Goal: Information Seeking & Learning: Find specific page/section

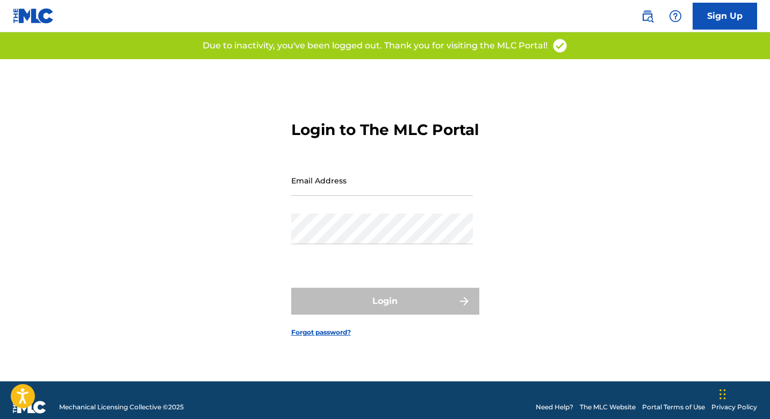
click at [348, 193] on input "Email Address" at bounding box center [382, 180] width 182 height 31
type input "[PERSON_NAME][EMAIL_ADDRESS][PERSON_NAME][DOMAIN_NAME]"
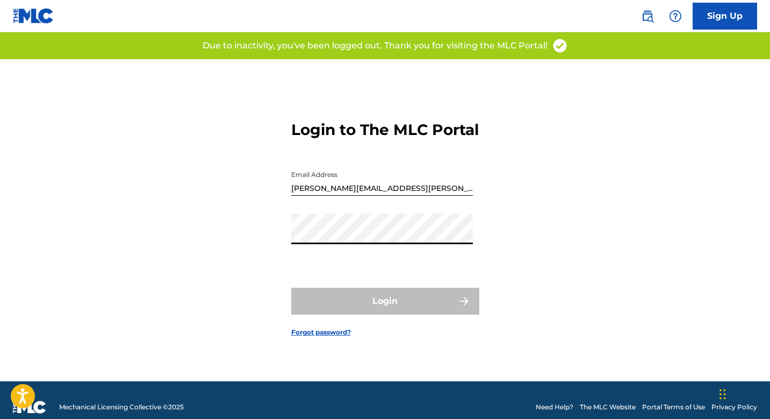
click at [380, 313] on div "Login" at bounding box center [385, 300] width 188 height 27
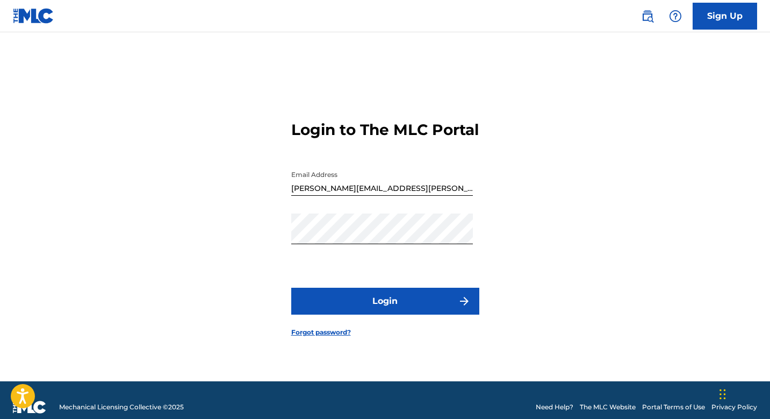
click at [405, 309] on button "Login" at bounding box center [385, 300] width 188 height 27
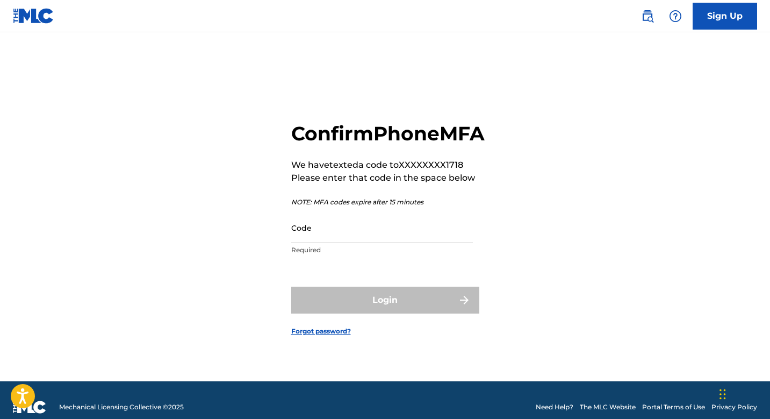
click at [369, 243] on input "Code" at bounding box center [382, 227] width 182 height 31
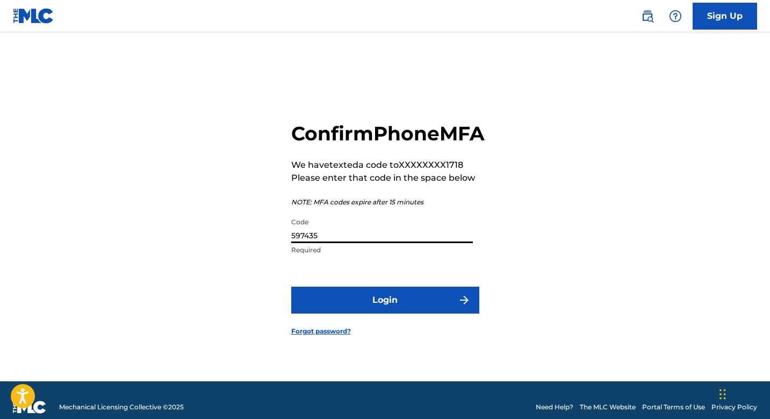
type input "597435"
click at [291, 286] on button "Login" at bounding box center [385, 299] width 188 height 27
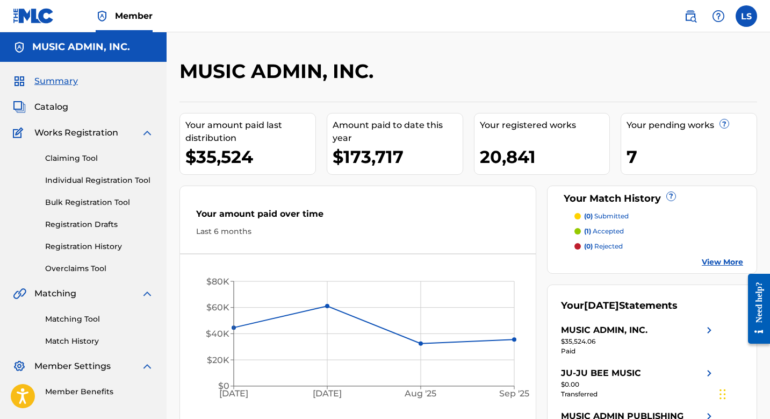
click at [57, 108] on span "Catalog" at bounding box center [51, 106] width 34 height 13
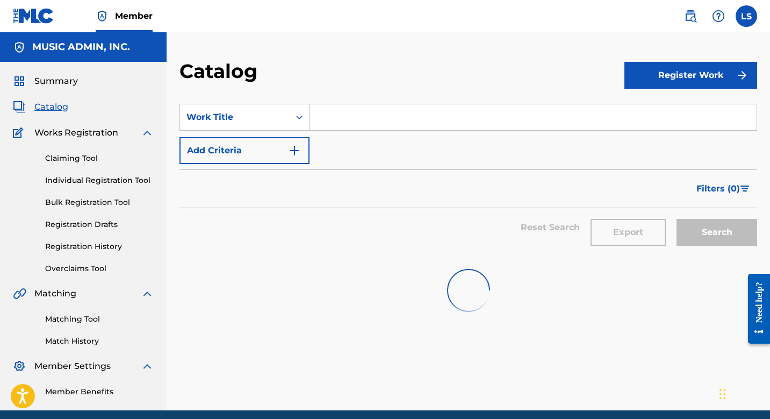
click at [345, 122] on input "Search Form" at bounding box center [532, 117] width 447 height 26
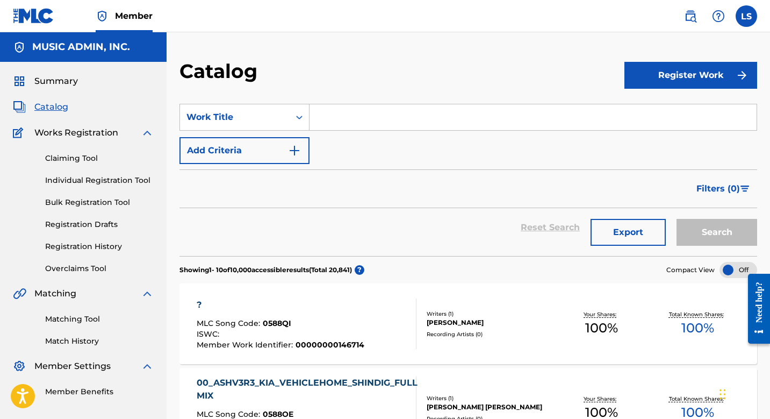
paste input "A Little Respect For The Underdog (Instr)"
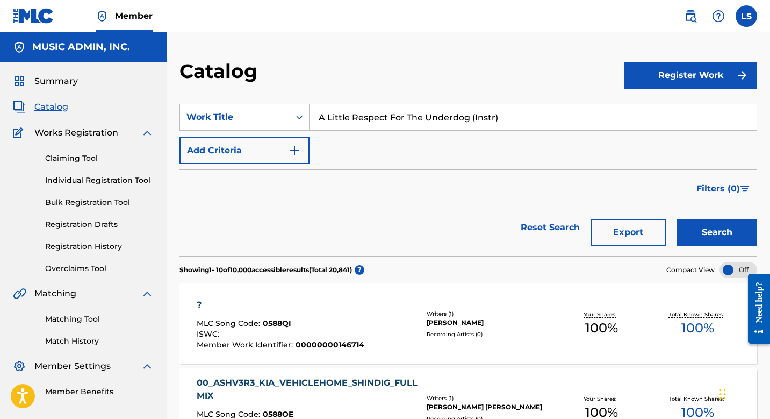
type input "A Little Respect For The Underdog (Instr)"
click at [676, 219] on button "Search" at bounding box center [716, 232] width 81 height 27
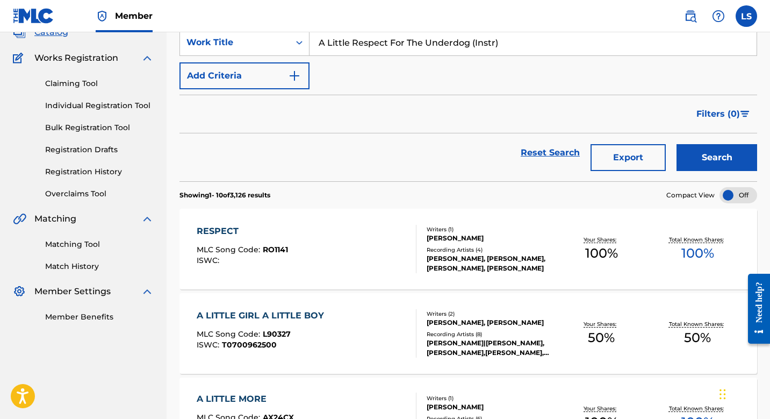
scroll to position [47, 0]
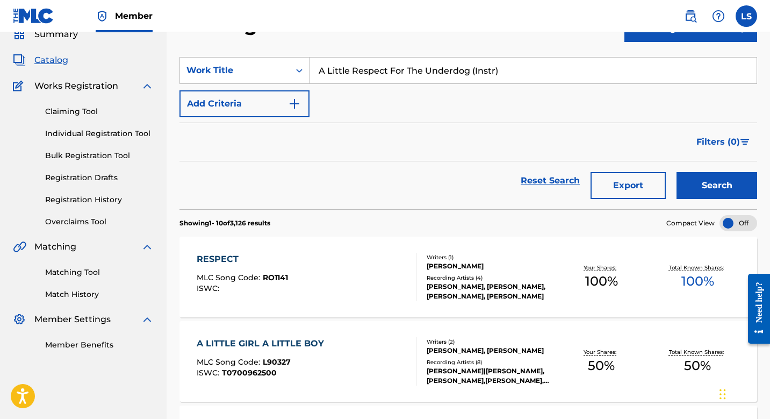
click at [266, 102] on button "Add Criteria" at bounding box center [244, 103] width 130 height 27
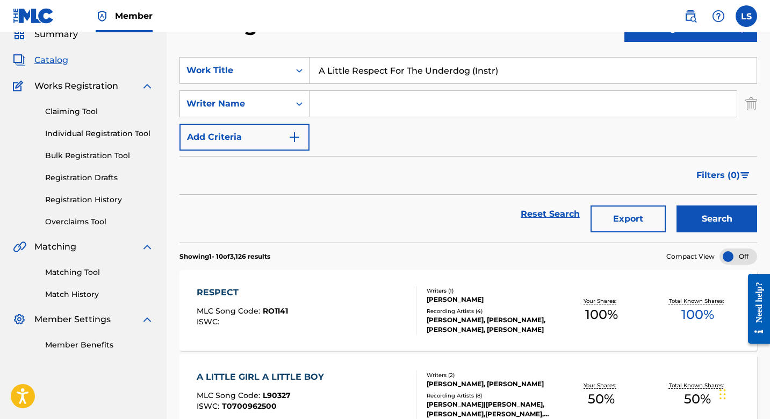
click at [362, 89] on div "SearchWithCriteriace5e80d0-2906-4b25-9da3-a5c592319347 Work Title A Little Resp…" at bounding box center [468, 103] width 578 height 93
click at [345, 99] on input "Search Form" at bounding box center [522, 104] width 427 height 26
click at [676, 205] on button "Search" at bounding box center [716, 218] width 81 height 27
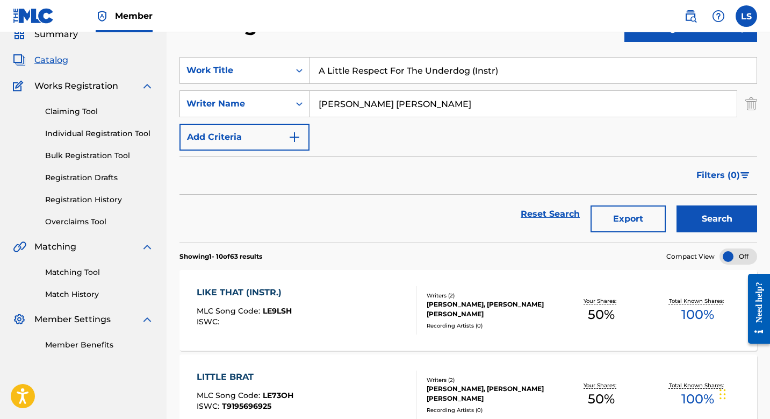
click at [348, 105] on input "[PERSON_NAME] [PERSON_NAME]" at bounding box center [522, 104] width 427 height 26
paste input "[PERSON_NAME]"
click at [676, 205] on button "Search" at bounding box center [716, 218] width 81 height 27
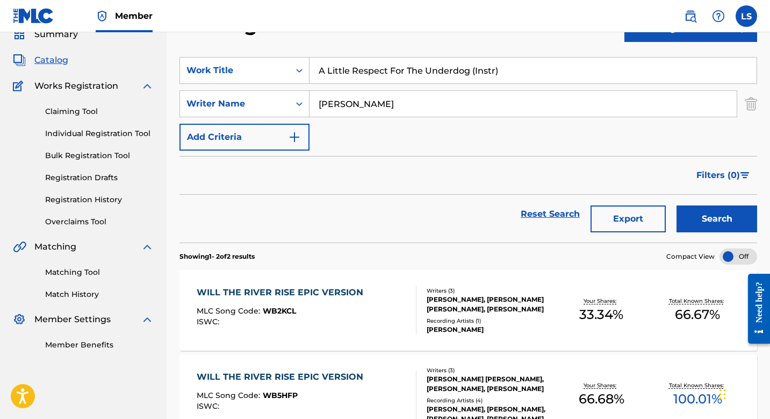
scroll to position [81, 0]
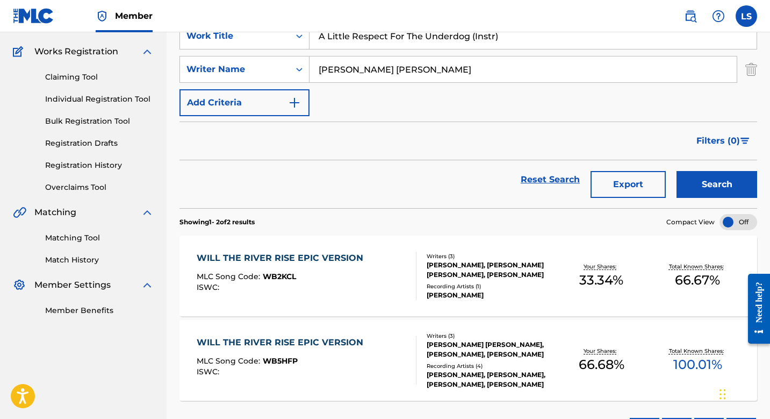
type input "[PERSON_NAME] [PERSON_NAME]"
click at [464, 56] on div "[PERSON_NAME] [PERSON_NAME]" at bounding box center [523, 69] width 428 height 27
click at [469, 72] on input "[PERSON_NAME] [PERSON_NAME]" at bounding box center [522, 69] width 427 height 26
click at [676, 171] on button "Search" at bounding box center [716, 184] width 81 height 27
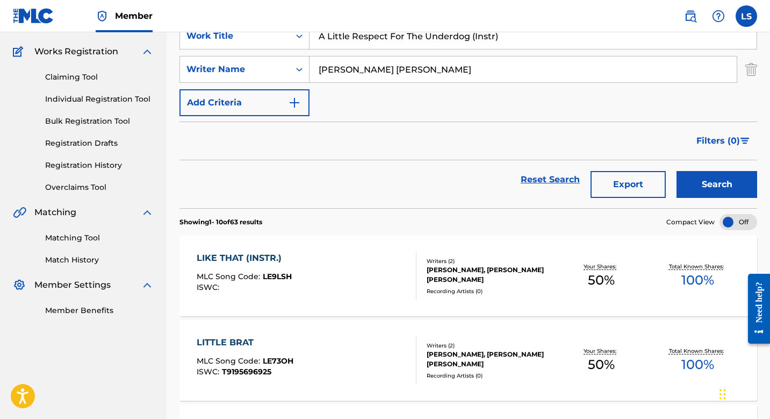
click at [369, 42] on input "A Little Respect For The Underdog (Instr)" at bounding box center [532, 36] width 447 height 26
paste input "A Super Space Age Sex Machine (Instr)"
type input "A Super Space Age Sex Machine (Instr)"
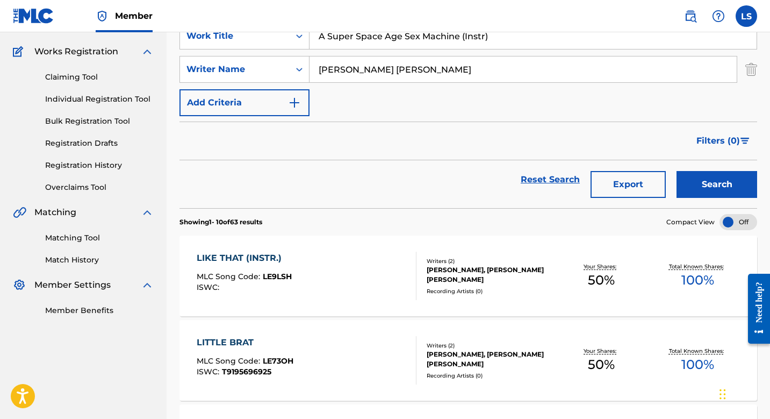
click at [676, 171] on button "Search" at bounding box center [716, 184] width 81 height 27
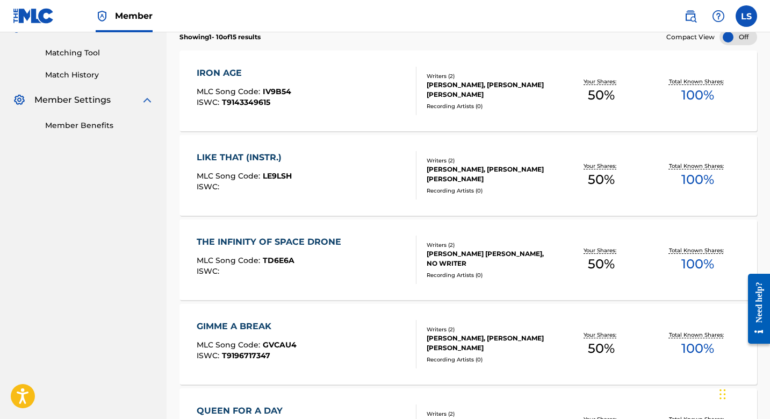
scroll to position [0, 0]
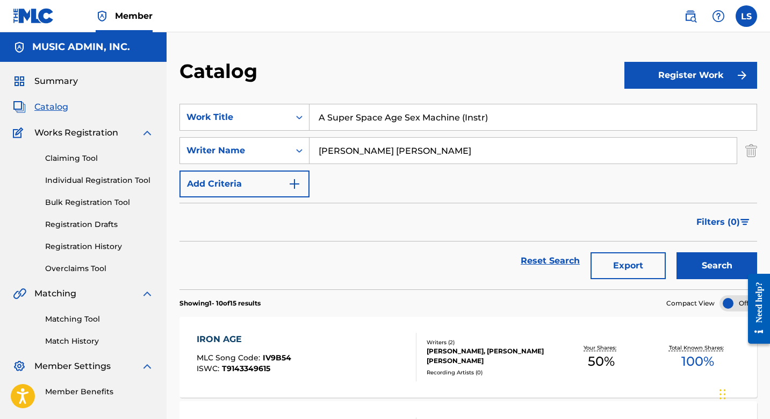
click at [429, 148] on input "[PERSON_NAME] [PERSON_NAME]" at bounding box center [522, 151] width 427 height 26
click at [429, 151] on input "[PERSON_NAME] [PERSON_NAME]" at bounding box center [522, 151] width 427 height 26
type input "i"
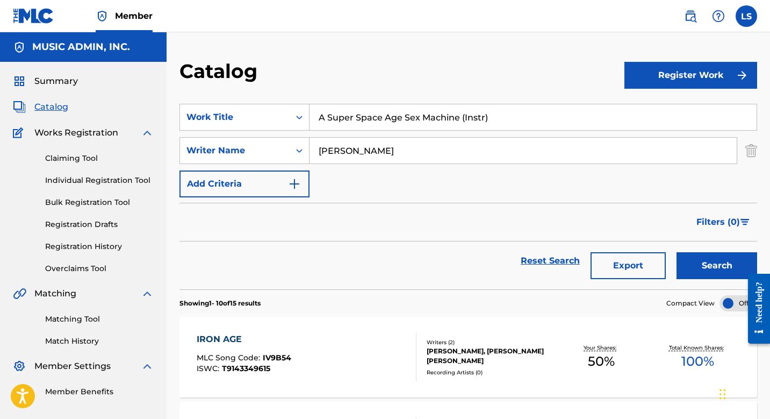
paste input "[PERSON_NAME]"
click at [676, 252] on button "Search" at bounding box center [716, 265] width 81 height 27
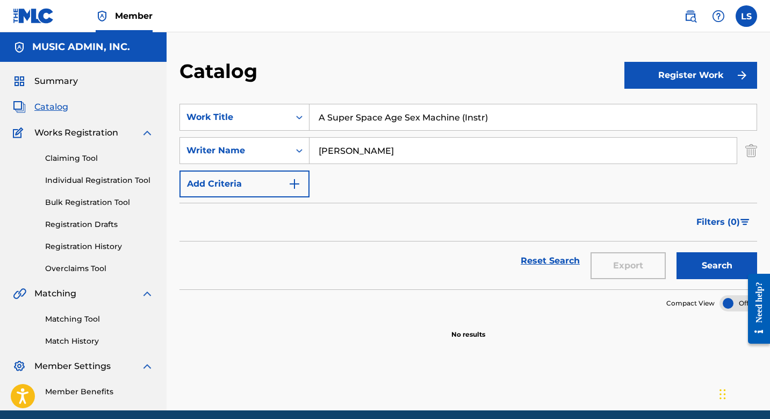
scroll to position [43, 0]
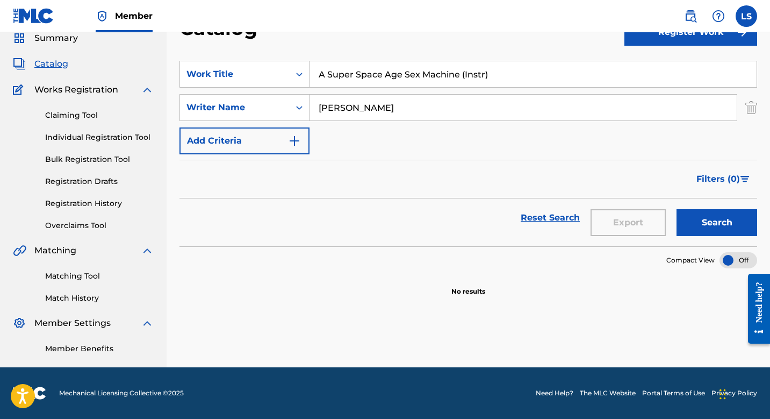
type input "[PERSON_NAME]"
type input "[PERSON_NAME] [PERSON_NAME]"
click at [432, 81] on input "A Super Space Age Sex Machine (Instr)" at bounding box center [532, 74] width 447 height 26
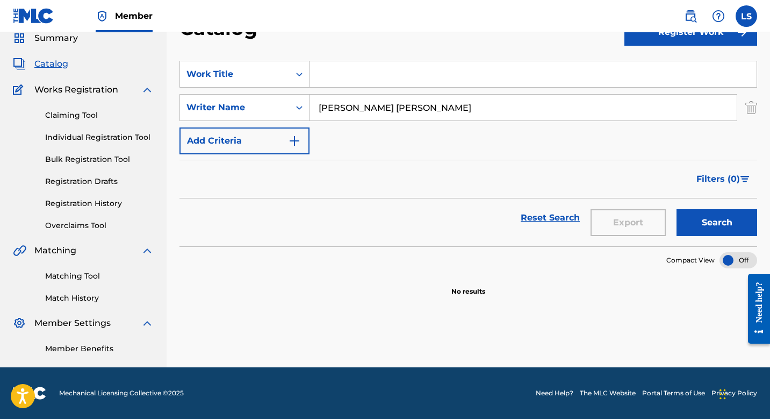
paste input "A Triumph Over Darkness"
type input "A Triumph Over Darkness"
click at [676, 209] on button "Search" at bounding box center [716, 222] width 81 height 27
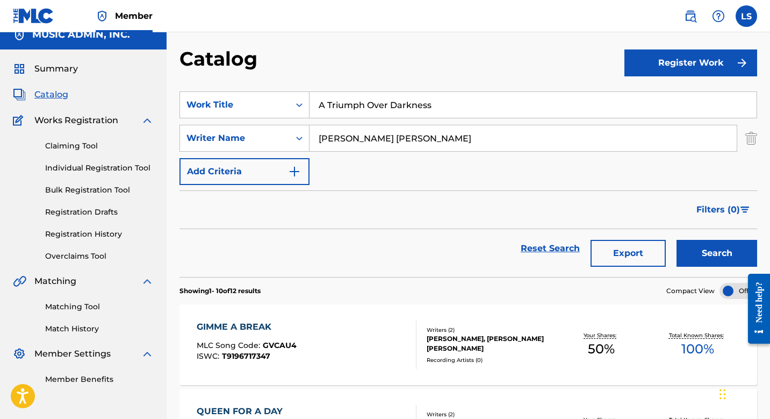
scroll to position [0, 0]
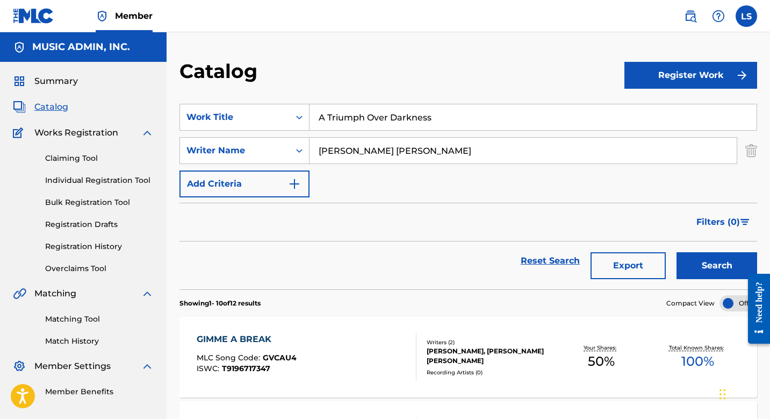
click at [367, 152] on input "[PERSON_NAME] [PERSON_NAME]" at bounding box center [522, 151] width 427 height 26
paste input "[PERSON_NAME]"
click at [318, 150] on input "[PERSON_NAME]" at bounding box center [522, 151] width 427 height 26
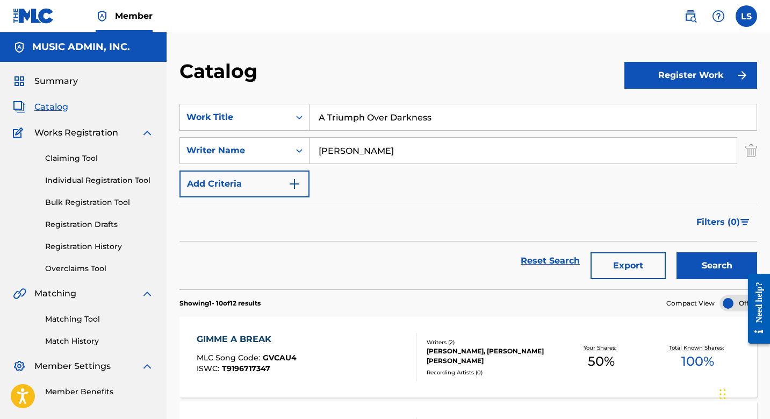
click at [676, 252] on button "Search" at bounding box center [716, 265] width 81 height 27
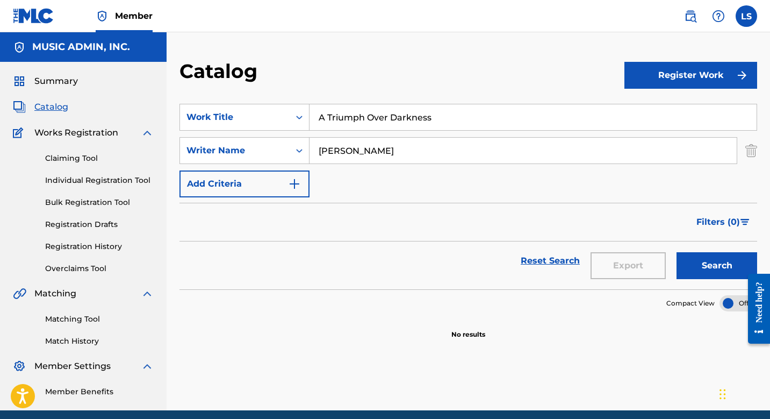
click at [676, 252] on button "Search" at bounding box center [716, 265] width 81 height 27
type input "[PERSON_NAME]"
type input "[PERSON_NAME] [PERSON_NAME]"
click at [378, 118] on input "A Triumph Over Darkness" at bounding box center [532, 117] width 447 height 26
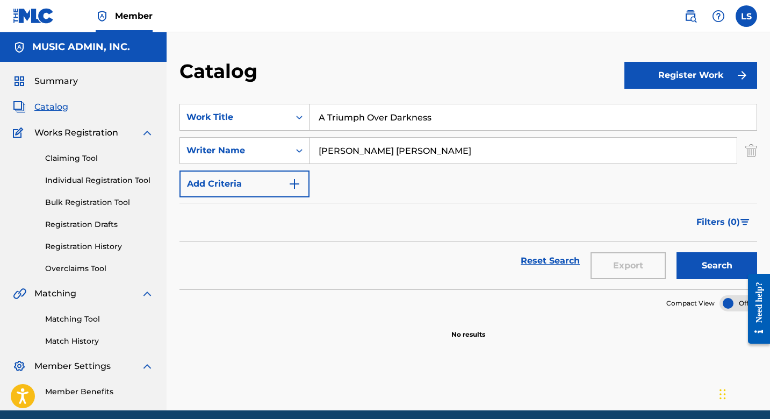
click at [378, 118] on input "A Triumph Over Darkness" at bounding box center [532, 117] width 447 height 26
paste input "Absynth Blues"
type input "Absynth Blues"
click at [676, 252] on button "Search" at bounding box center [716, 265] width 81 height 27
click at [364, 152] on input "[PERSON_NAME] [PERSON_NAME]" at bounding box center [522, 151] width 427 height 26
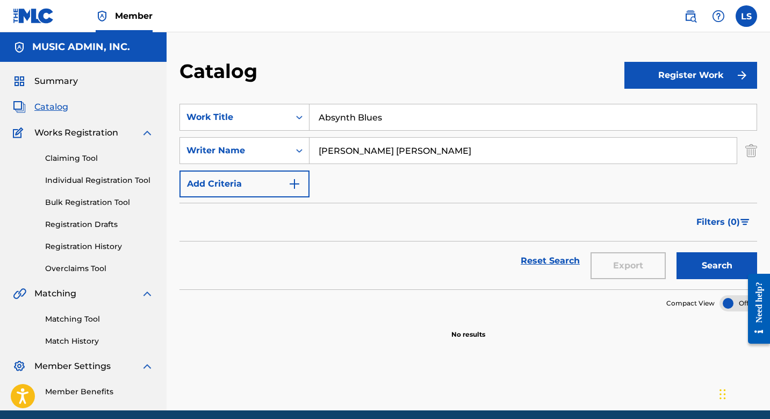
click at [364, 152] on input "[PERSON_NAME] [PERSON_NAME]" at bounding box center [522, 151] width 427 height 26
paste input "[PERSON_NAME]"
click at [676, 252] on button "Search" at bounding box center [716, 265] width 81 height 27
type input "[PERSON_NAME] [PERSON_NAME]"
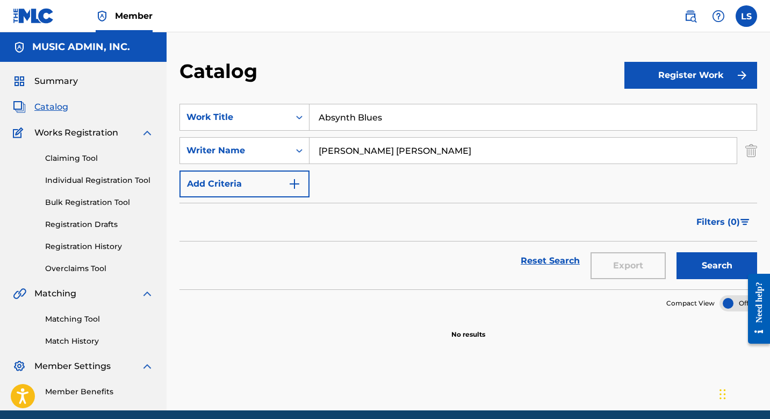
click at [388, 114] on input "Absynth Blues" at bounding box center [532, 117] width 447 height 26
paste input "Action Hops"
type input "Action Hops"
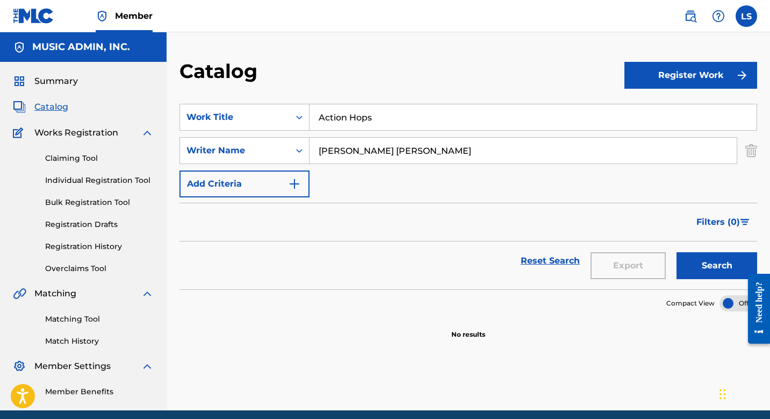
click at [676, 252] on button "Search" at bounding box center [716, 265] width 81 height 27
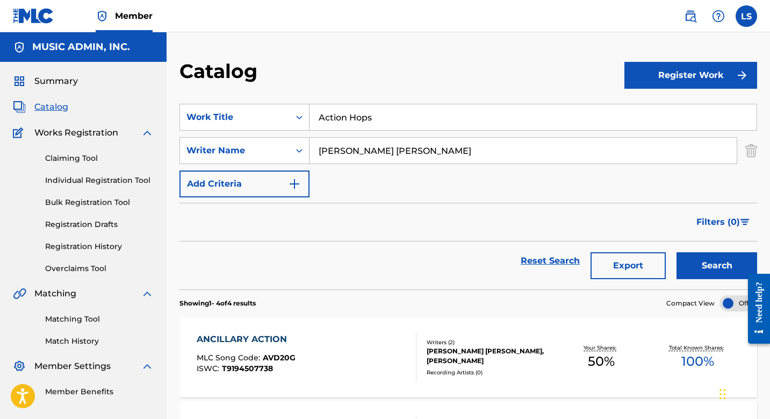
click at [354, 125] on input "Action Hops" at bounding box center [532, 117] width 447 height 26
paste input "Adrenalized 10 Sec"
type input "Adrenalized 10 Sec"
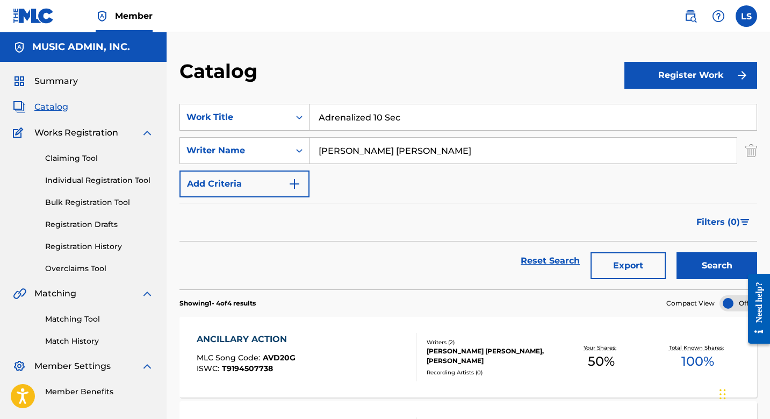
click at [676, 252] on button "Search" at bounding box center [716, 265] width 81 height 27
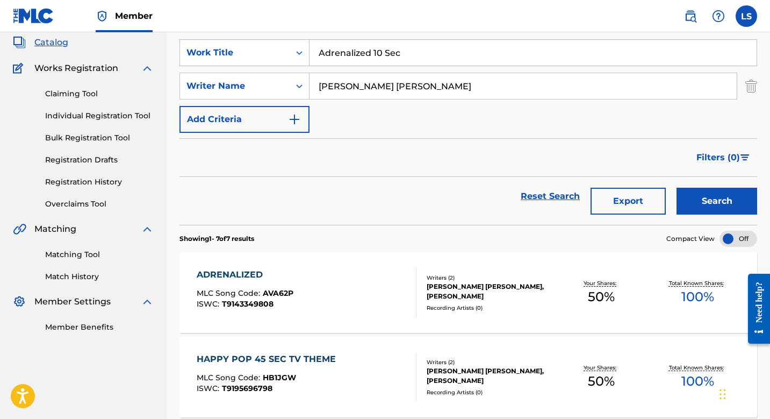
scroll to position [74, 0]
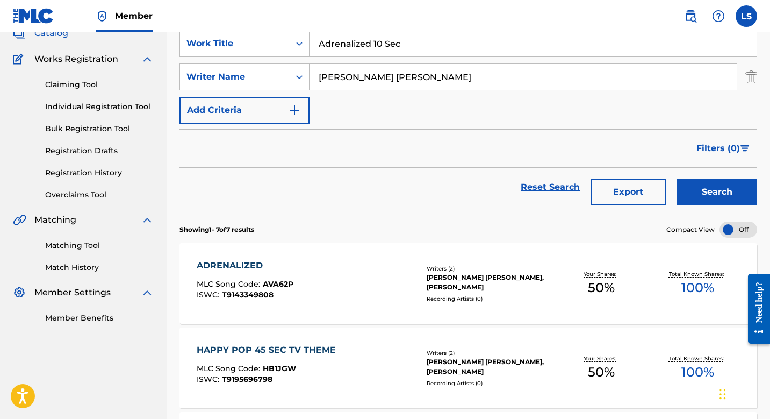
click at [257, 267] on div "ADRENALIZED" at bounding box center [245, 265] width 97 height 13
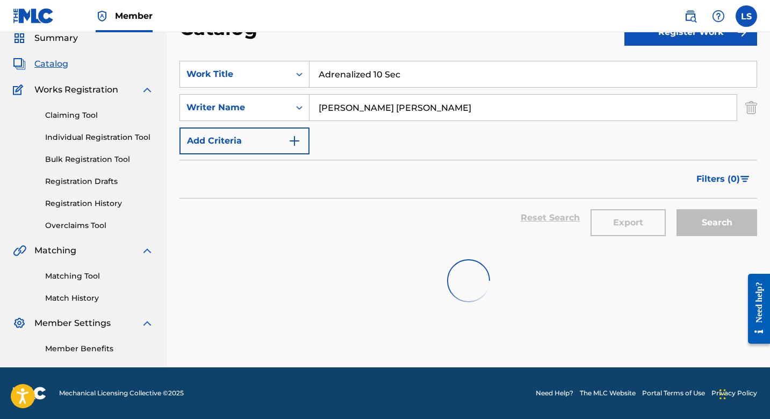
scroll to position [74, 0]
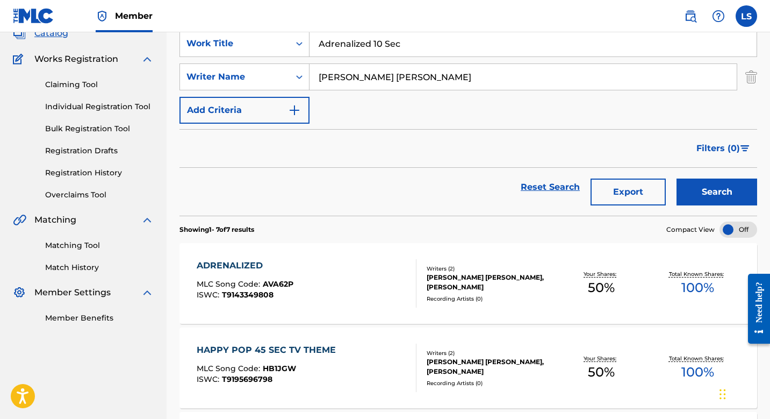
click at [381, 49] on input "Adrenalized 10 Sec" at bounding box center [532, 44] width 447 height 26
paste input "Adrenalized Stinger"
type input "Adrenalized Stinger"
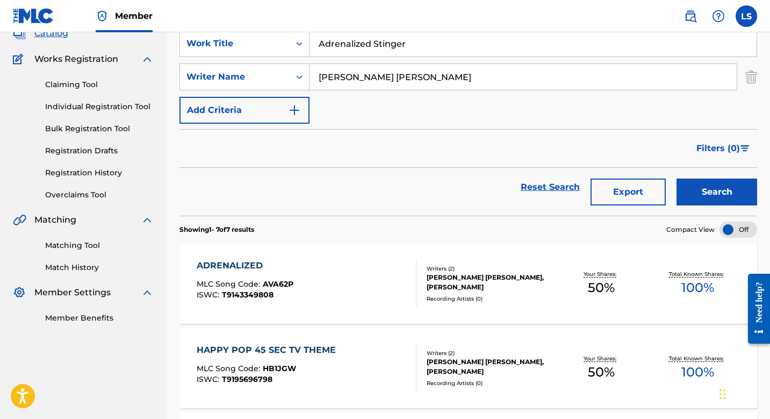
click at [676, 178] on button "Search" at bounding box center [716, 191] width 81 height 27
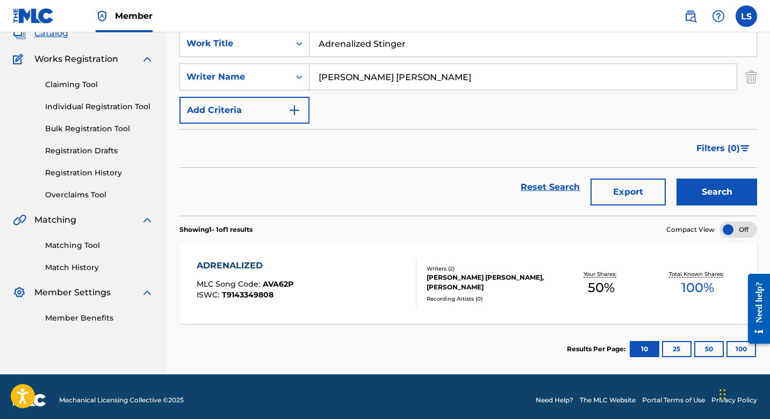
click at [244, 264] on div "ADRENALIZED" at bounding box center [245, 265] width 97 height 13
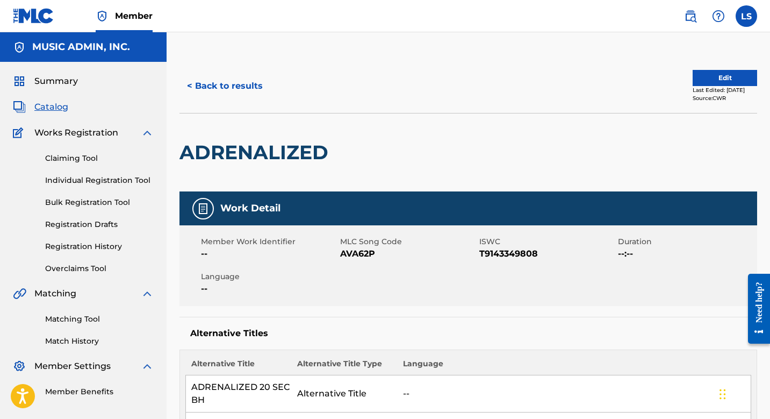
scroll to position [43, 0]
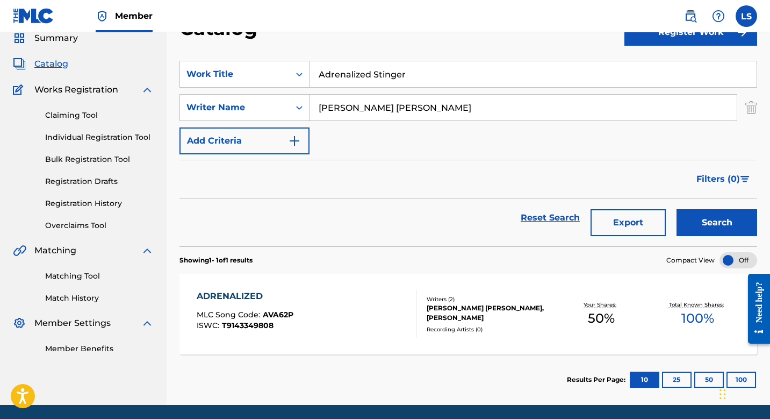
click at [358, 81] on input "Adrenalized Stinger" at bounding box center [532, 74] width 447 height 26
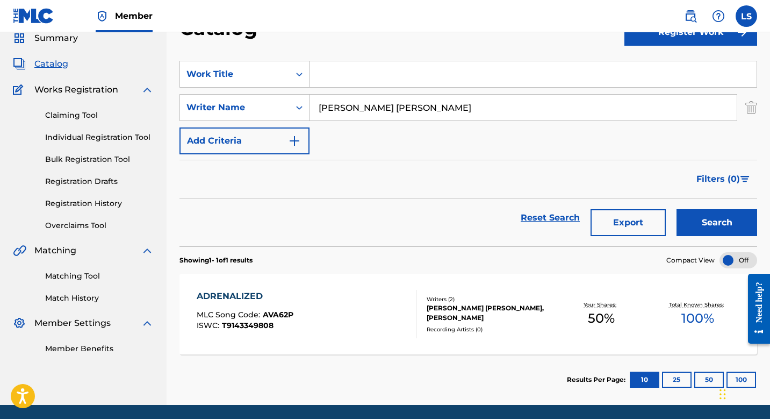
paste input "Afterburner"
type input "Afterburner"
click at [676, 209] on button "Search" at bounding box center [716, 222] width 81 height 27
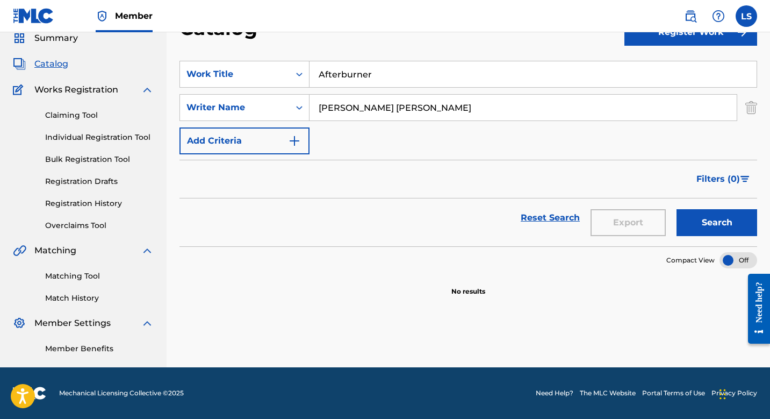
click at [388, 109] on input "[PERSON_NAME] [PERSON_NAME]" at bounding box center [522, 108] width 427 height 26
paste input "[PERSON_NAME]"
click at [676, 209] on button "Search" at bounding box center [716, 222] width 81 height 27
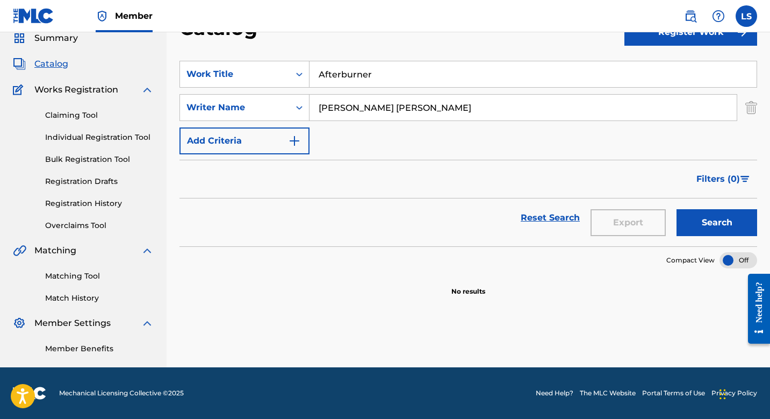
type input "[PERSON_NAME] [PERSON_NAME]"
click at [380, 71] on input "Afterburner" at bounding box center [532, 74] width 447 height 26
paste input "Agressive Pursuit (Instr)"
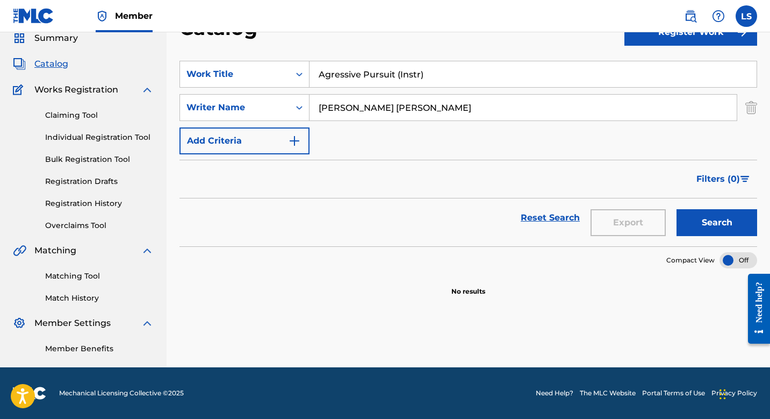
type input "Agressive Pursuit (Instr)"
click at [676, 209] on button "Search" at bounding box center [716, 222] width 81 height 27
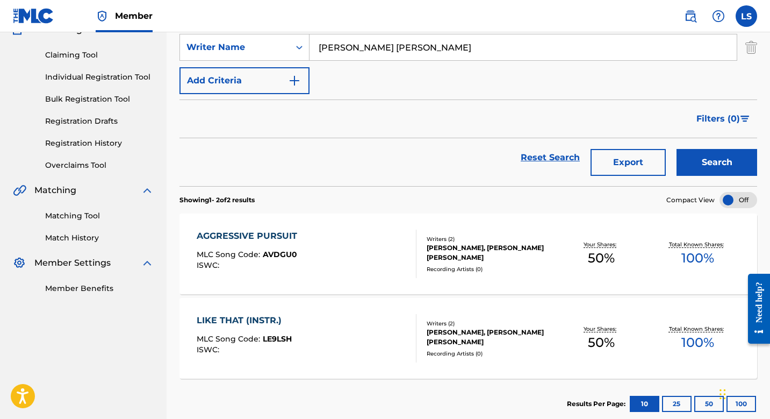
scroll to position [113, 0]
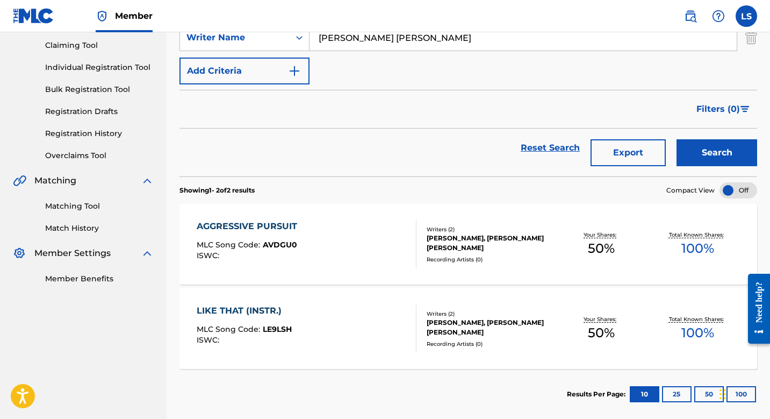
click at [273, 225] on div "AGGRESSIVE PURSUIT" at bounding box center [250, 226] width 106 height 13
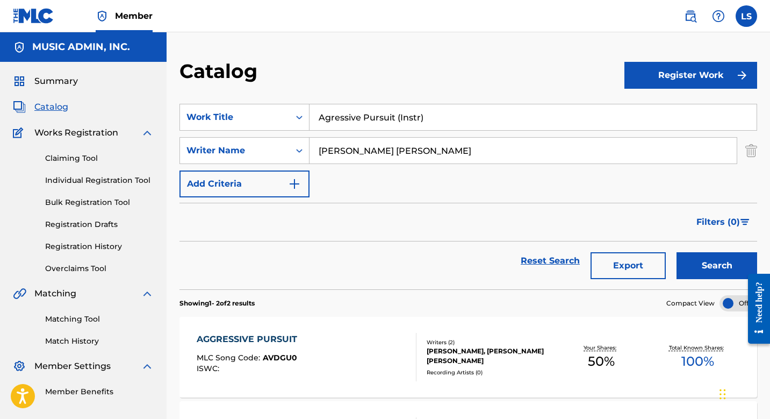
click at [370, 118] on input "Agressive Pursuit (Instr)" at bounding box center [532, 117] width 447 height 26
paste input "All Abloom"
type input "All Abloom"
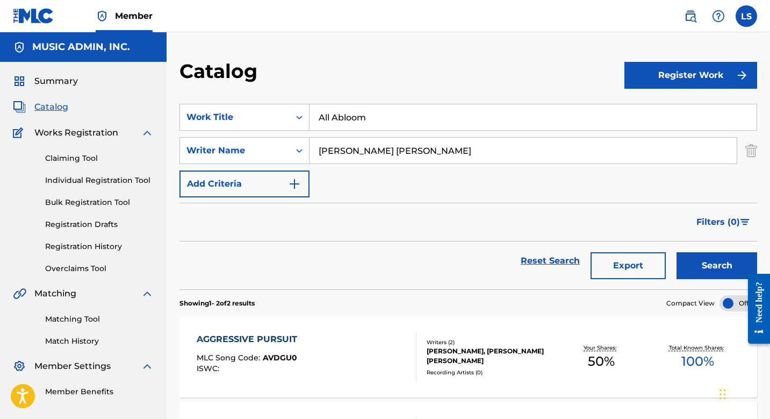
click at [676, 252] on button "Search" at bounding box center [716, 265] width 81 height 27
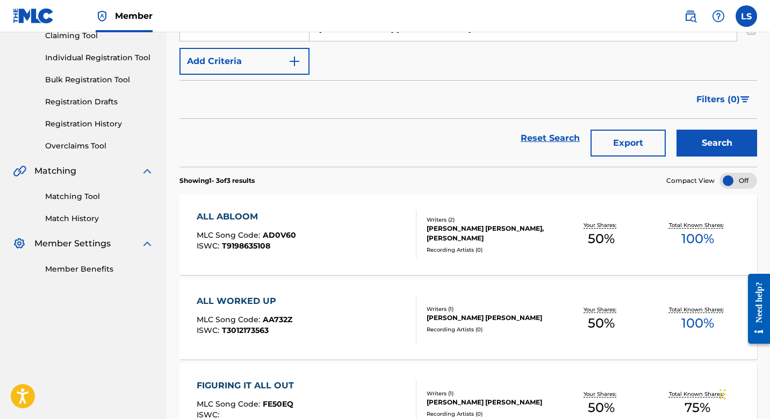
scroll to position [140, 0]
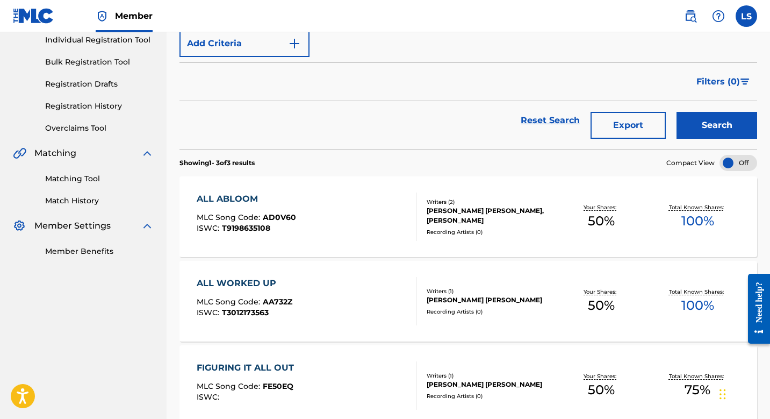
click at [242, 197] on div "ALL ABLOOM" at bounding box center [246, 198] width 99 height 13
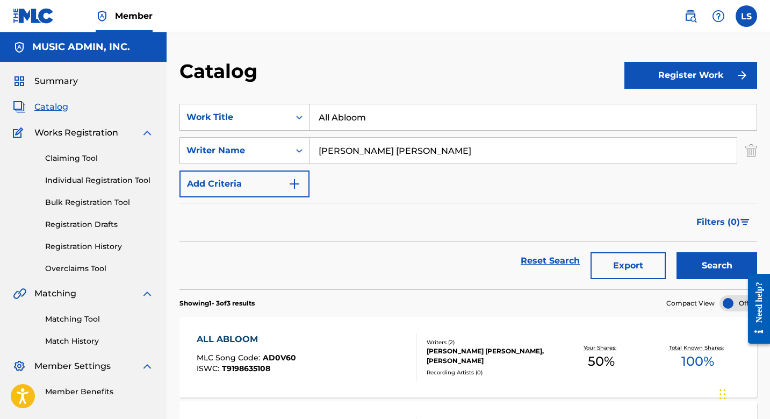
click at [360, 121] on input "All Abloom" at bounding box center [532, 117] width 447 height 26
paste input "All You Wanna Do Is Jump (Instr)"
type input "All You Wanna Do Is Jump (Instr)"
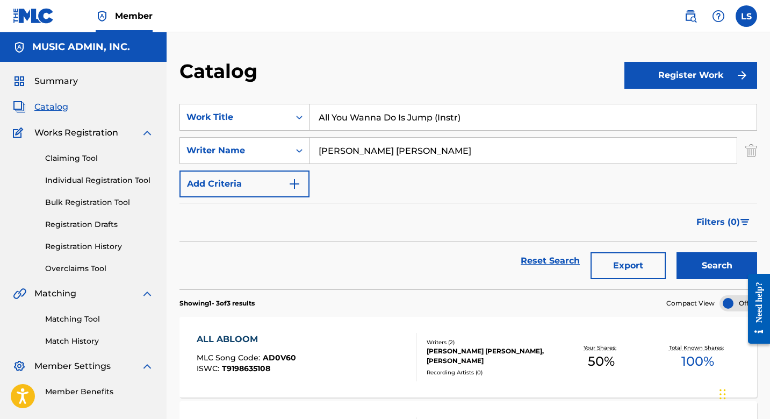
click at [676, 252] on button "Search" at bounding box center [716, 265] width 81 height 27
click at [425, 123] on input "All You Wanna Do Is Jump (Instr)" at bounding box center [532, 117] width 447 height 26
paste input "Allosaurus"
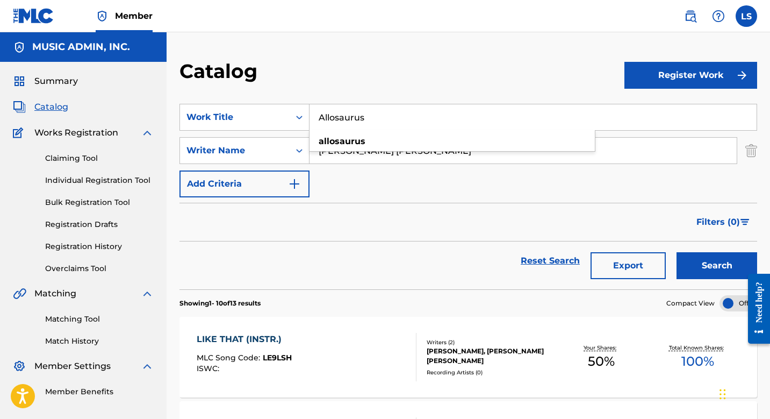
type input "Allosaurus"
click at [676, 252] on button "Search" at bounding box center [716, 265] width 81 height 27
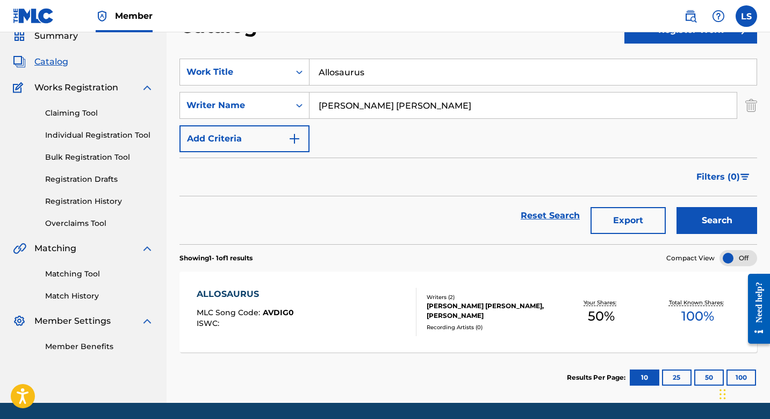
scroll to position [46, 0]
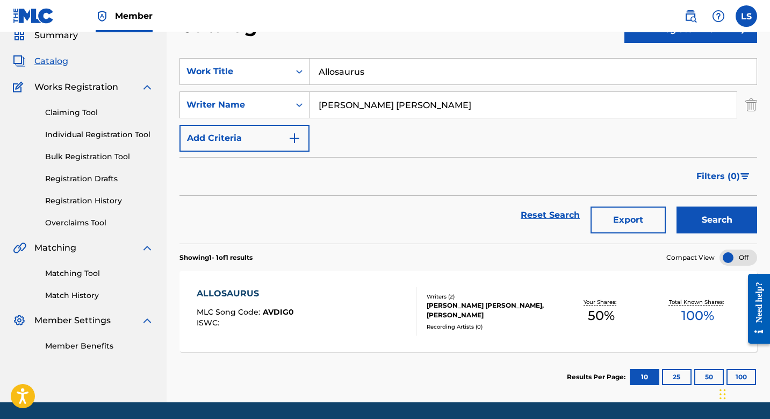
click at [215, 296] on div "ALLOSAURUS" at bounding box center [245, 293] width 97 height 13
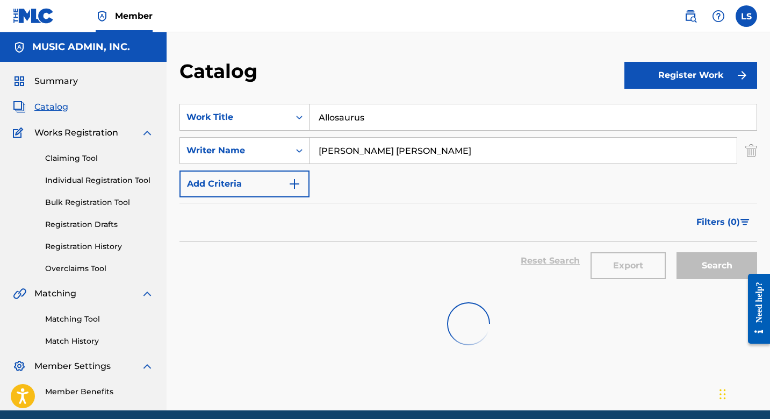
scroll to position [43, 0]
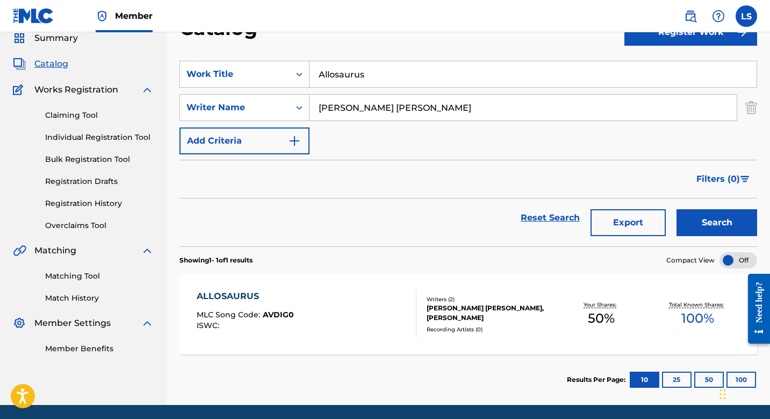
click at [330, 70] on input "Allosaurus" at bounding box center [532, 74] width 447 height 26
click at [676, 209] on button "Search" at bounding box center [716, 222] width 81 height 27
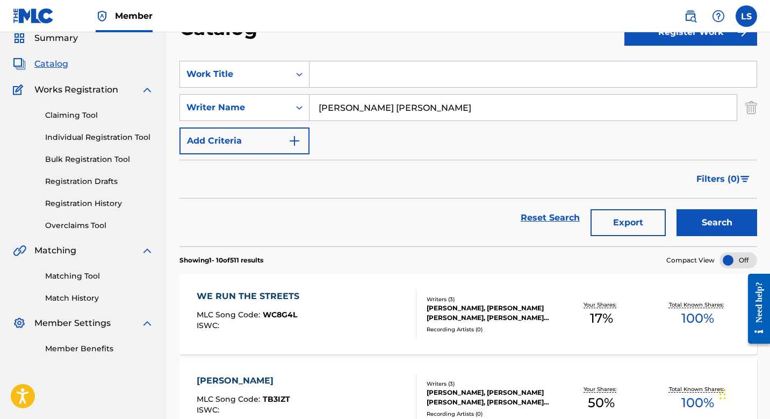
paste input "Alone Lost"
type input "Alone Lost"
click at [676, 209] on button "Search" at bounding box center [716, 222] width 81 height 27
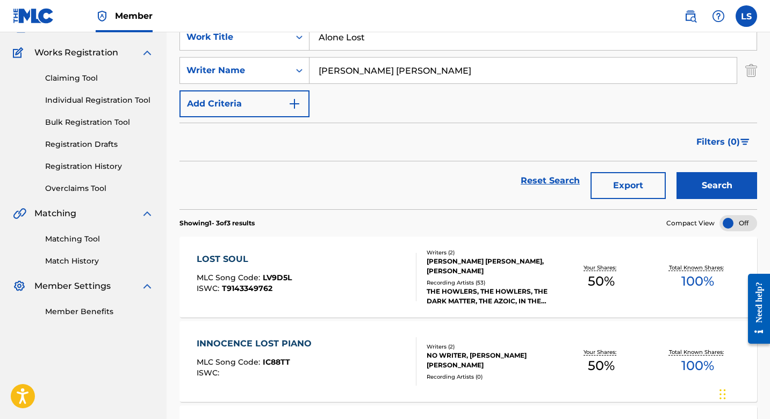
scroll to position [0, 0]
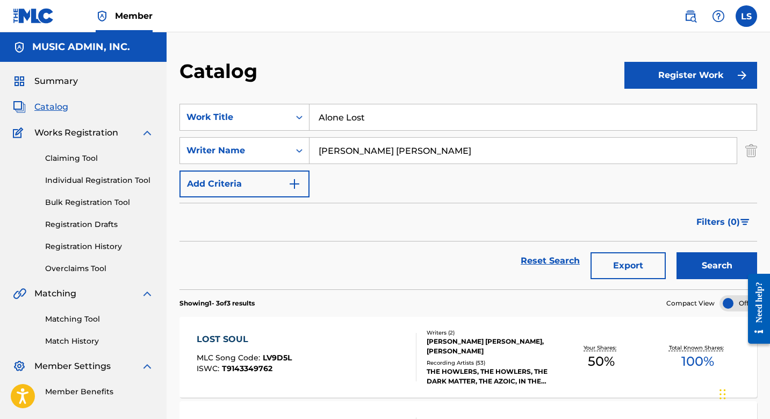
click at [402, 162] on input "[PERSON_NAME] [PERSON_NAME]" at bounding box center [522, 151] width 427 height 26
paste input "[PERSON_NAME]"
click at [676, 252] on button "Search" at bounding box center [716, 265] width 81 height 27
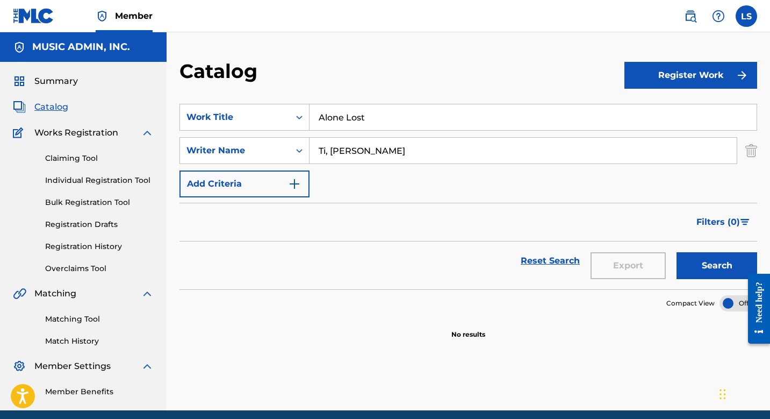
click at [328, 154] on input "Ti, [PERSON_NAME]" at bounding box center [522, 151] width 427 height 26
click at [676, 252] on button "Search" at bounding box center [716, 265] width 81 height 27
type input "[PERSON_NAME] [PERSON_NAME]"
click at [335, 118] on input "Search Form" at bounding box center [532, 117] width 447 height 26
paste input "Aluminum Reverse"
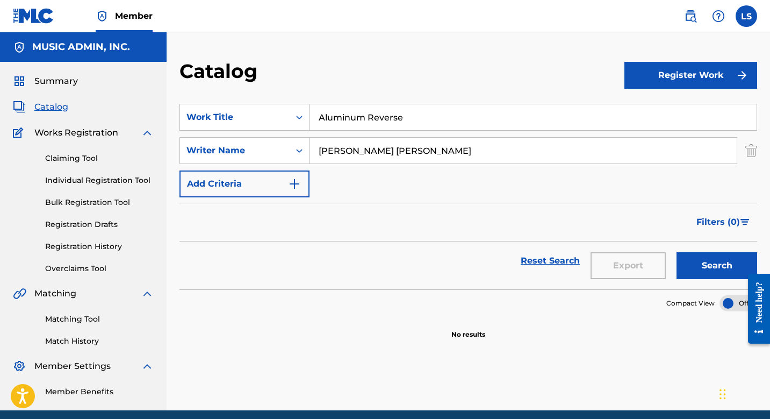
type input "Aluminum Reverse"
click at [676, 252] on button "Search" at bounding box center [716, 265] width 81 height 27
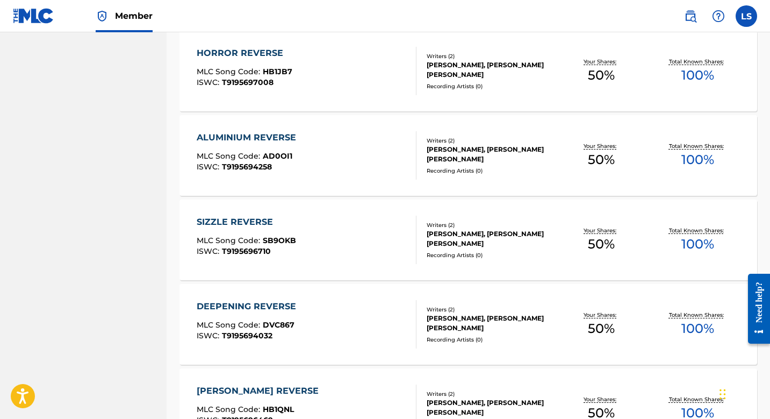
scroll to position [492, 0]
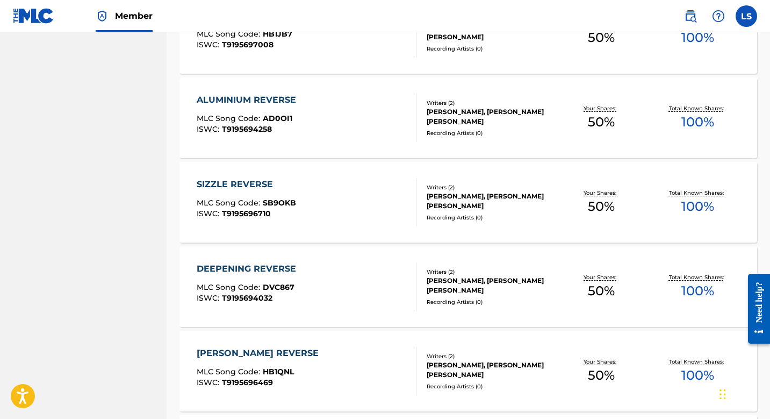
click at [275, 96] on div "ALUMINIUM REVERSE" at bounding box center [249, 99] width 105 height 13
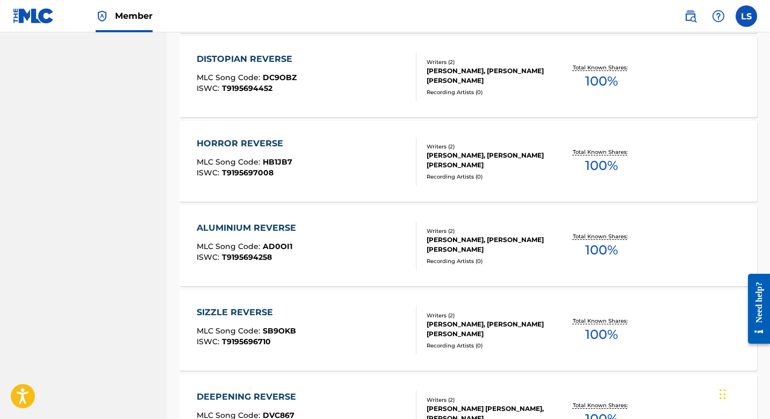
click at [362, 121] on div "HORROR REVERSE MLC Song Code : HB1JB7 ISWC : T9195697008 Writers ( 2 ) [PERSON_…" at bounding box center [468, 161] width 578 height 81
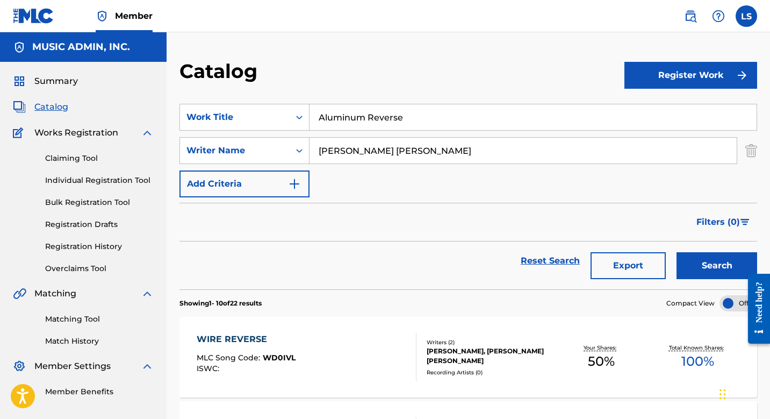
click at [426, 112] on input "Aluminum Reverse" at bounding box center [532, 117] width 447 height 26
paste input "Am I Losing My Mind (Instr)"
type input "Am I Losing My Mind (Instr)"
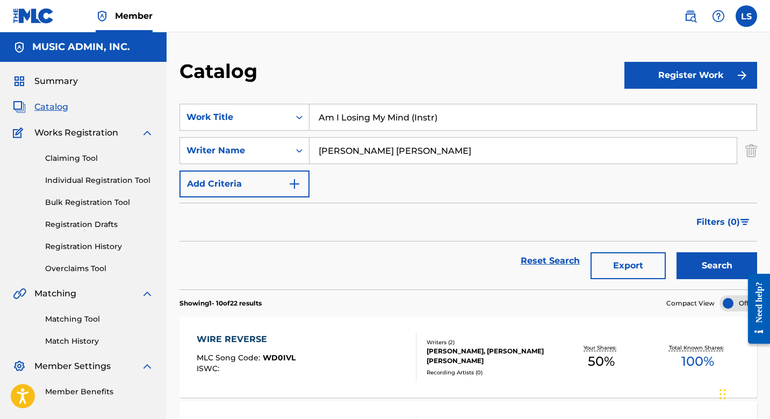
click at [676, 252] on button "Search" at bounding box center [716, 265] width 81 height 27
click at [385, 121] on input "Am I Losing My Mind (Instr)" at bounding box center [532, 117] width 447 height 26
paste input "Analog Steel"
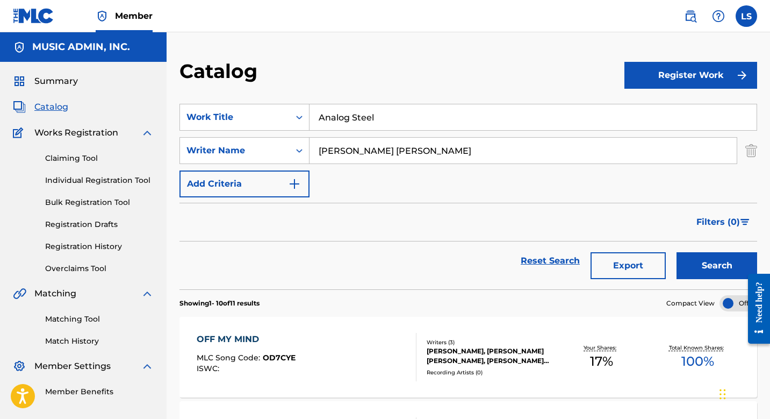
type input "Analog Steel"
click at [676, 252] on button "Search" at bounding box center [716, 265] width 81 height 27
click at [255, 336] on div "ANALOG STEEL" at bounding box center [246, 339] width 98 height 13
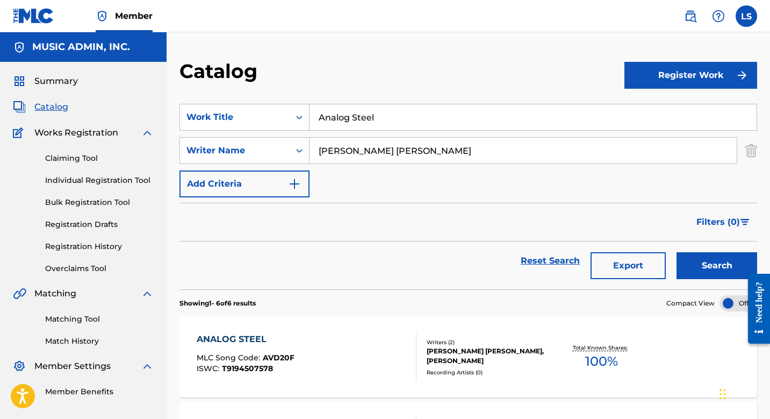
click at [345, 110] on input "Analog Steel" at bounding box center [532, 117] width 447 height 26
paste input "Ancillary Action"
type input "Ancillary Action"
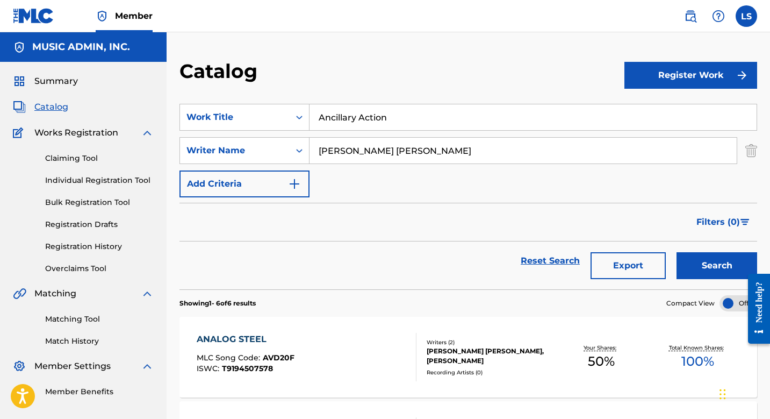
click at [676, 252] on button "Search" at bounding box center [716, 265] width 81 height 27
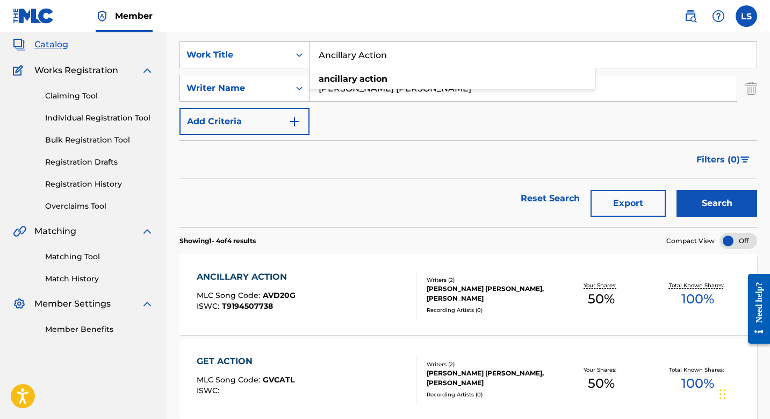
scroll to position [67, 0]
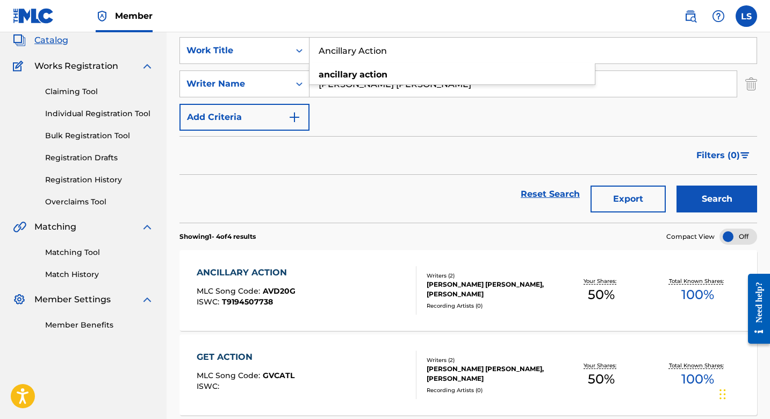
click at [260, 255] on div "ANCILLARY ACTION MLC Song Code : AVD20G ISWC : T9194507738 Writers ( 2 ) [PERSO…" at bounding box center [468, 290] width 578 height 81
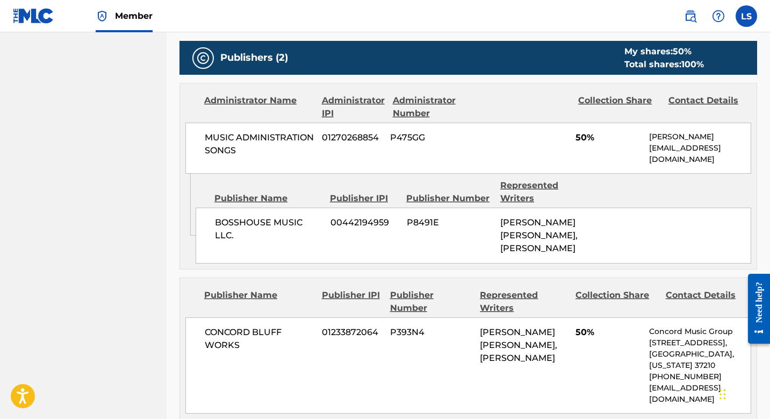
scroll to position [517, 0]
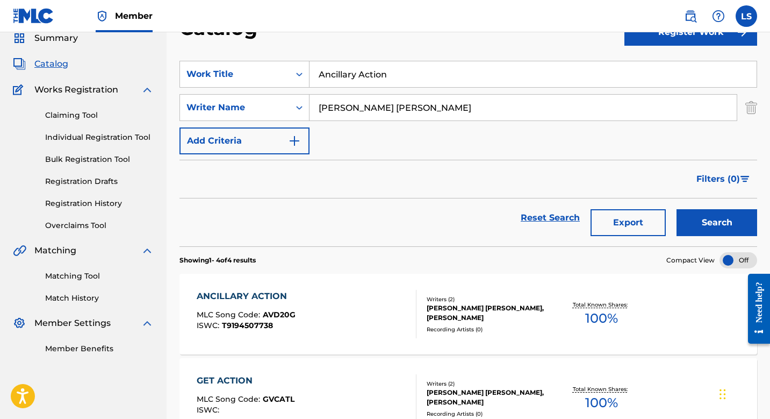
scroll to position [67, 0]
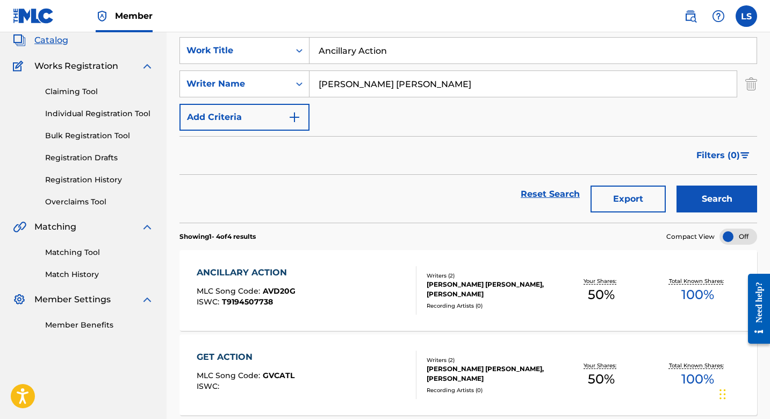
click at [377, 46] on input "Ancillary Action" at bounding box center [532, 51] width 447 height 26
click at [377, 47] on input "Ancillary Action" at bounding box center [532, 51] width 447 height 26
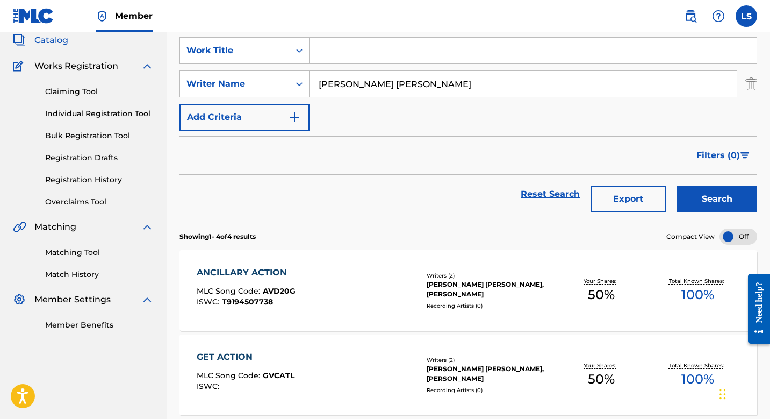
paste input "And I Look Down (Instr)"
type input "And I Look Down (Instr)"
click at [676, 185] on button "Search" at bounding box center [716, 198] width 81 height 27
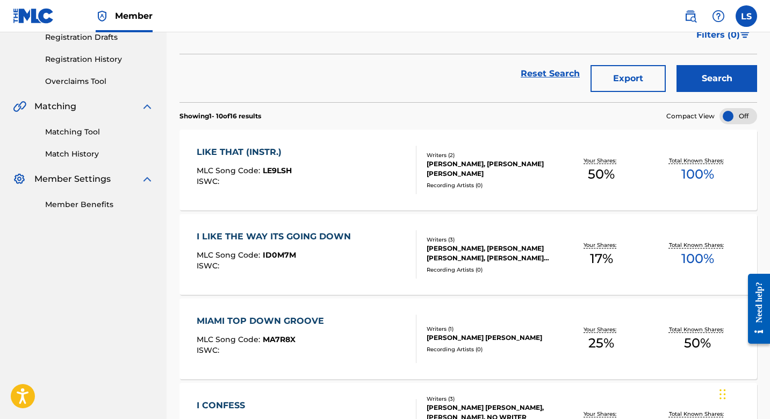
scroll to position [0, 0]
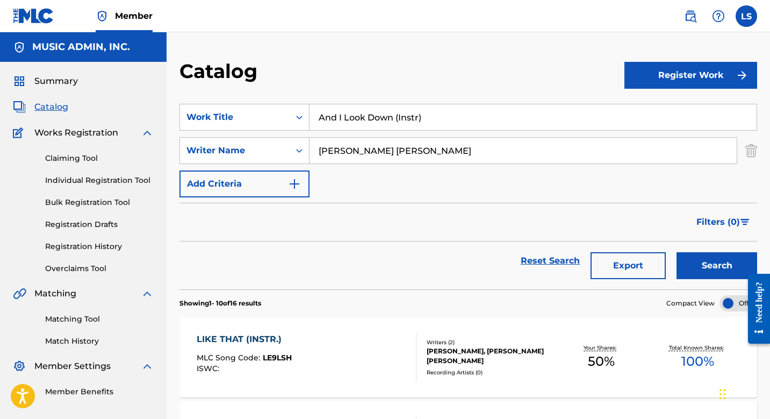
click at [356, 108] on input "And I Look Down (Instr)" at bounding box center [532, 117] width 447 height 26
paste input "Anticipation"
type input "Anticipation"
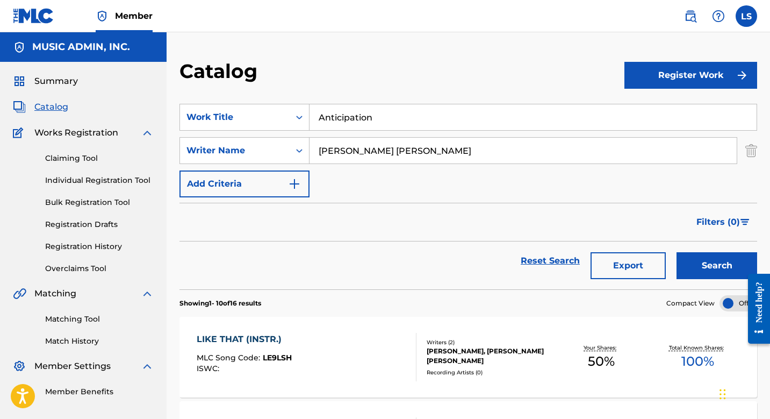
click at [676, 252] on button "Search" at bounding box center [716, 265] width 81 height 27
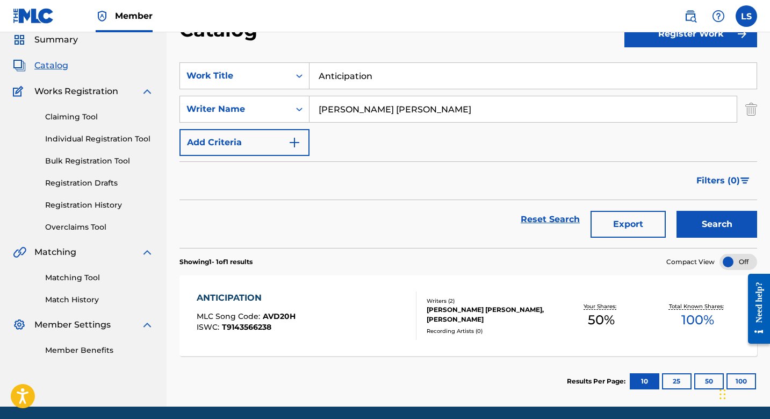
click at [257, 293] on div "ANTICIPATION" at bounding box center [246, 297] width 99 height 13
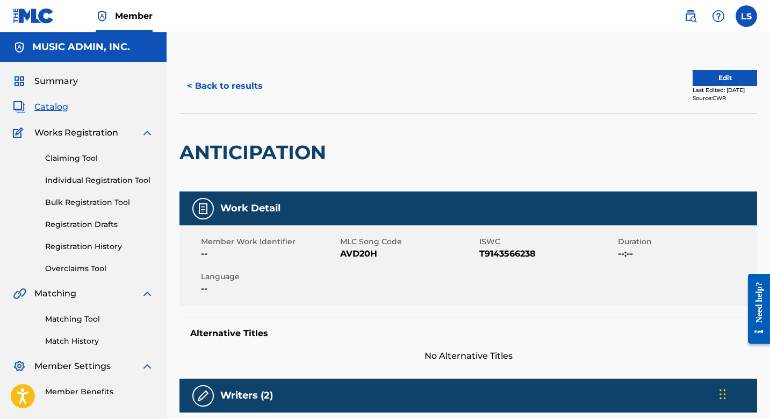
scroll to position [41, 0]
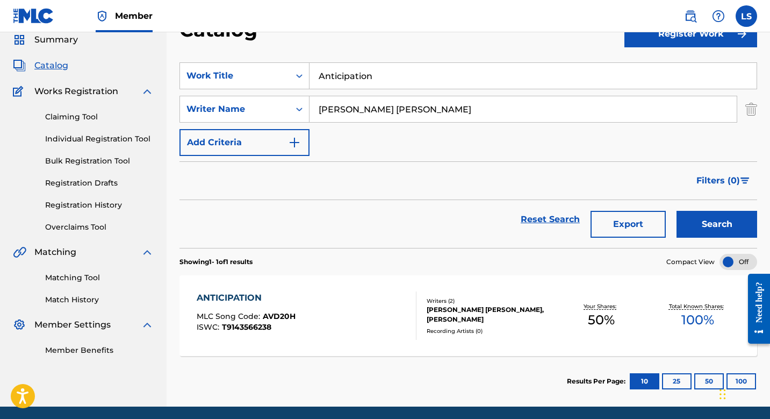
click at [358, 81] on input "Anticipation" at bounding box center [532, 76] width 447 height 26
click at [357, 81] on input "Anticipation" at bounding box center [532, 76] width 447 height 26
paste input "Antsy Pantz Jitters"
type input "Antsy Pantz Jitters"
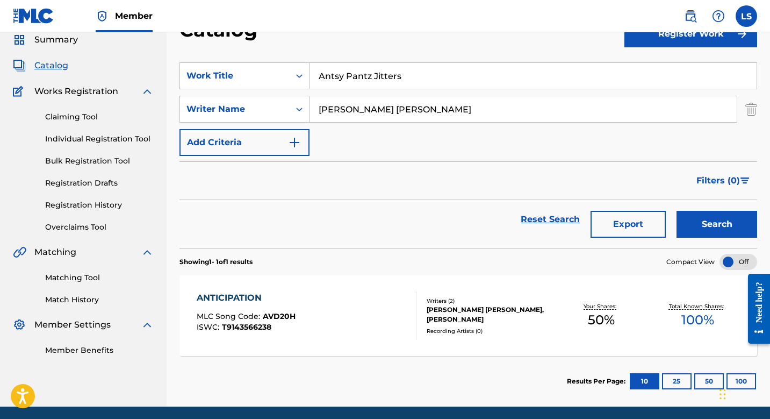
click at [676, 211] on button "Search" at bounding box center [716, 224] width 81 height 27
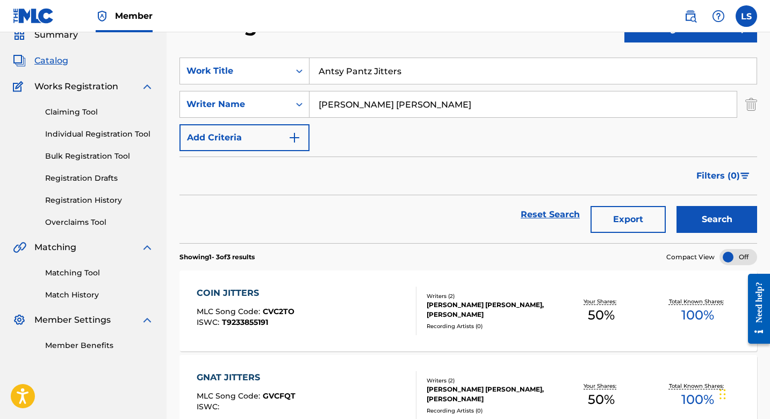
scroll to position [0, 0]
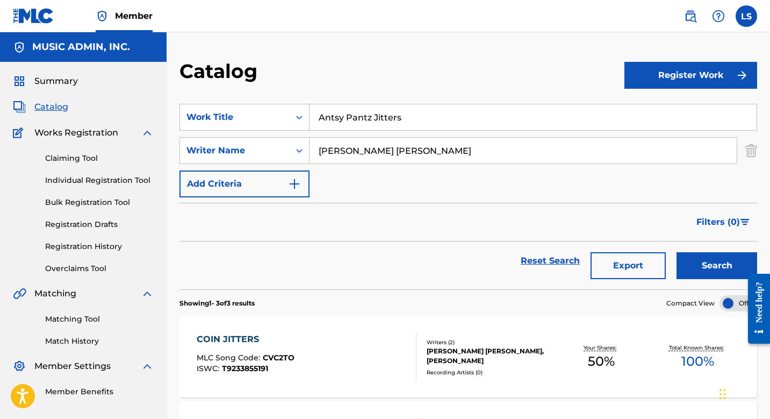
click at [386, 110] on input "Antsy Pantz Jitters" at bounding box center [532, 117] width 447 height 26
paste input "Aortica (Instr)"
type input "Aortica (Instr)"
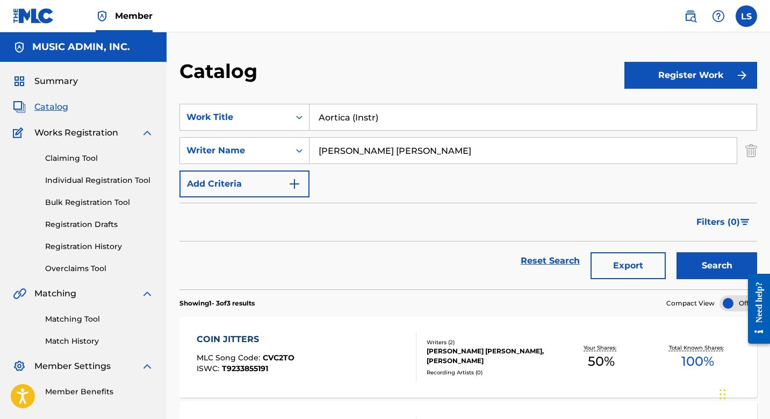
click at [676, 252] on button "Search" at bounding box center [716, 265] width 81 height 27
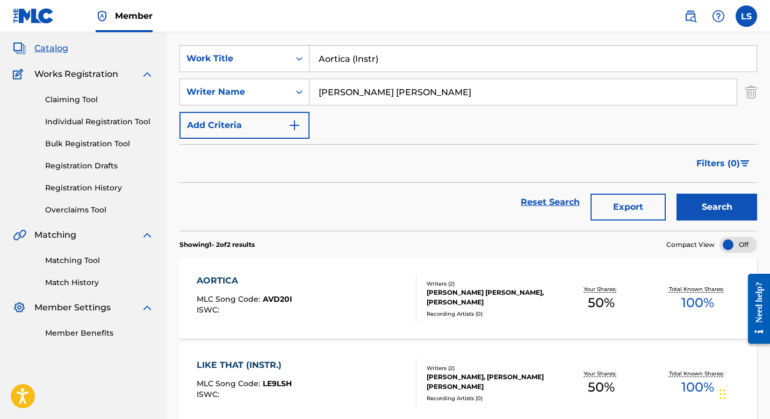
click at [218, 274] on div "AORTICA" at bounding box center [245, 280] width 96 height 13
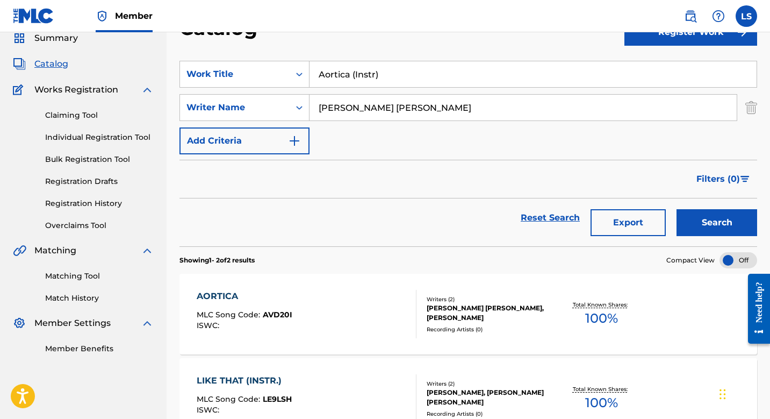
scroll to position [59, 0]
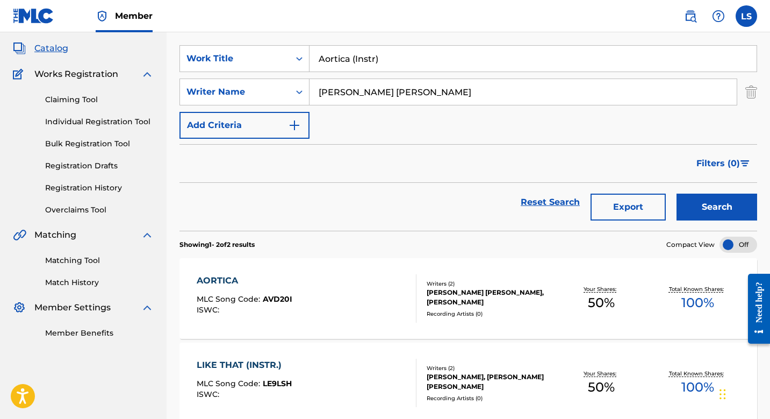
click at [377, 55] on input "Aortica (Instr)" at bounding box center [532, 59] width 447 height 26
paste input "Are You Ready (Instr)"
type input "Are You Ready (Instr)"
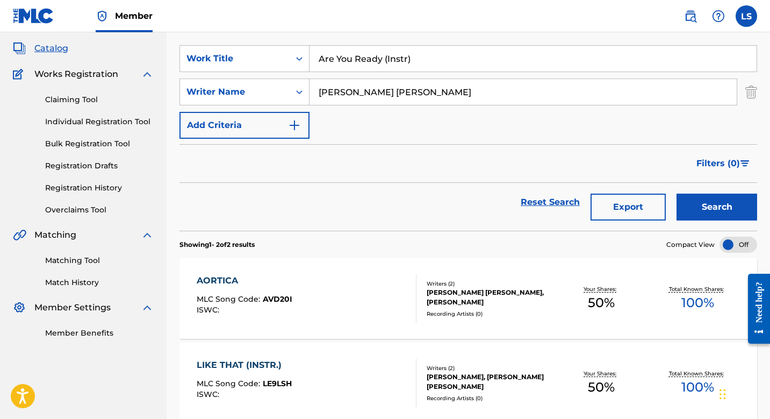
click at [676, 193] on button "Search" at bounding box center [716, 206] width 81 height 27
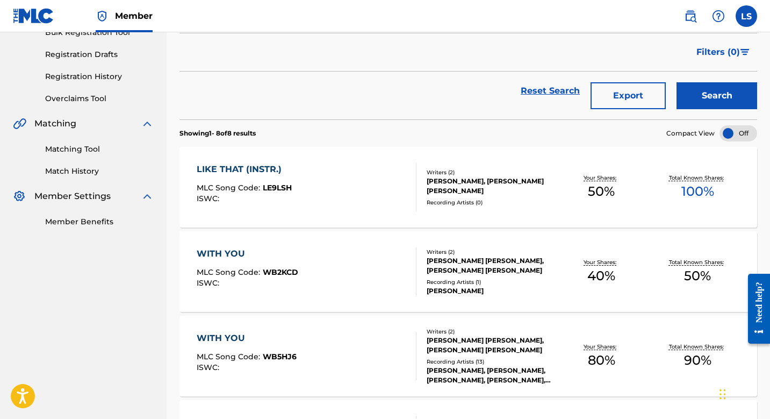
scroll to position [0, 0]
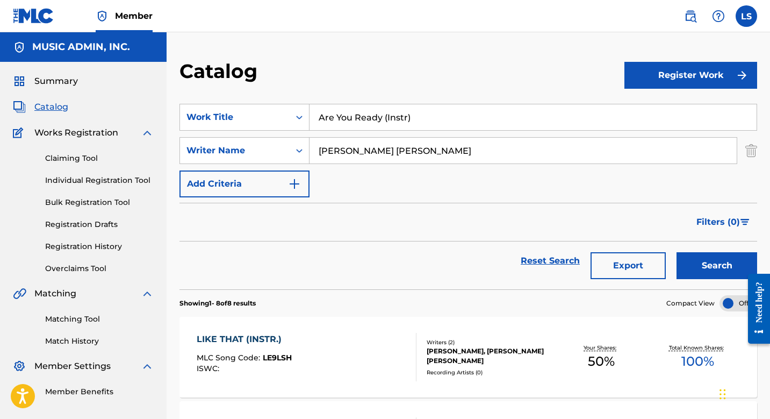
click at [385, 121] on input "Are You Ready (Instr)" at bounding box center [532, 117] width 447 height 26
paste input "Ascending The Throne"
type input "Ascending The Throne"
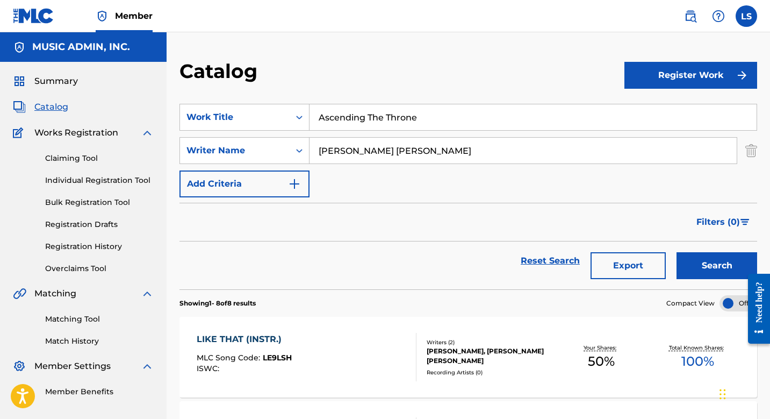
click at [676, 252] on button "Search" at bounding box center [716, 265] width 81 height 27
click at [260, 337] on div "ASCENDING THE THRONE" at bounding box center [258, 339] width 123 height 13
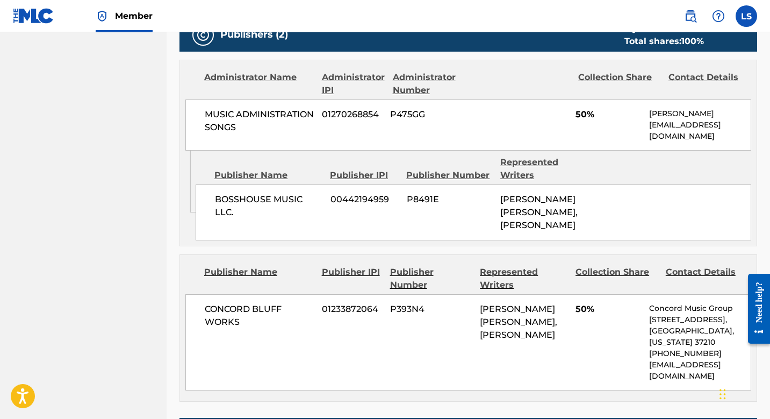
scroll to position [588, 0]
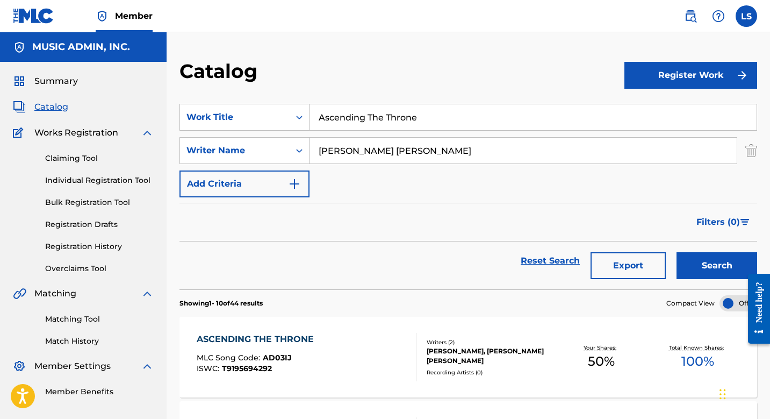
click at [377, 117] on input "Ascending The Throne" at bounding box center [532, 117] width 447 height 26
paste input "Ask The Dog (Instr)"
type input "Ask The Dog (Instr)"
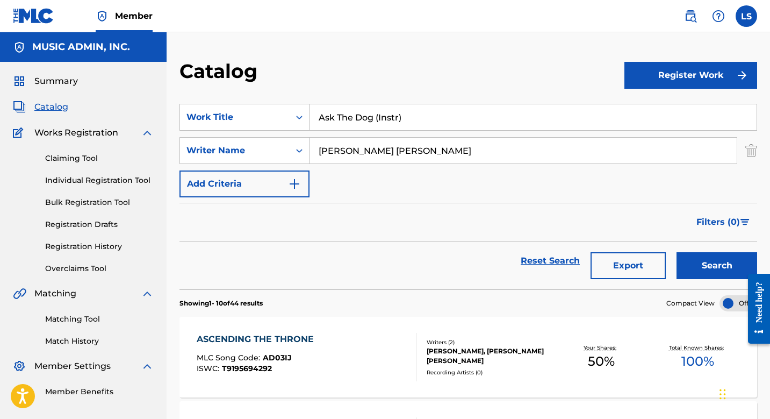
click at [676, 252] on button "Search" at bounding box center [716, 265] width 81 height 27
click at [237, 332] on div "ASK THE DOG MLC Song Code : AA08WB ISWC : T9165429083 Writers ( 2 ) [PERSON_NAM…" at bounding box center [468, 356] width 578 height 81
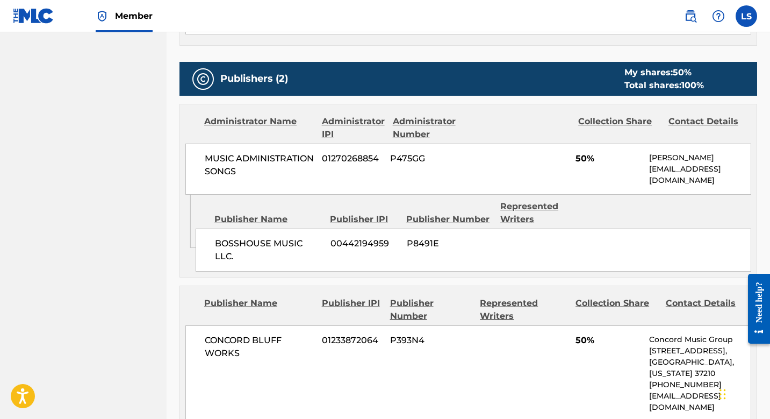
scroll to position [448, 0]
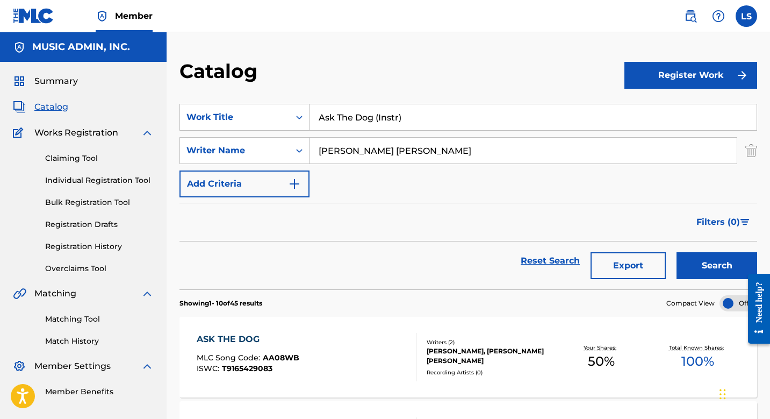
click at [342, 105] on input "Ask The Dog (Instr)" at bounding box center [532, 117] width 447 height 26
paste input "Assault And Resist"
type input "Assault And Resist"
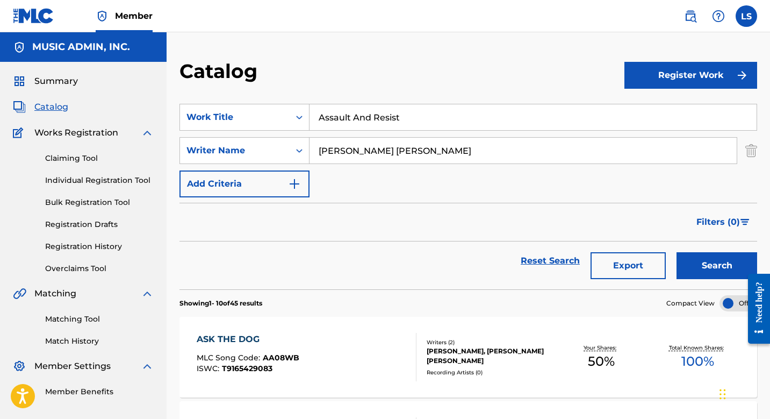
click at [676, 252] on button "Search" at bounding box center [716, 265] width 81 height 27
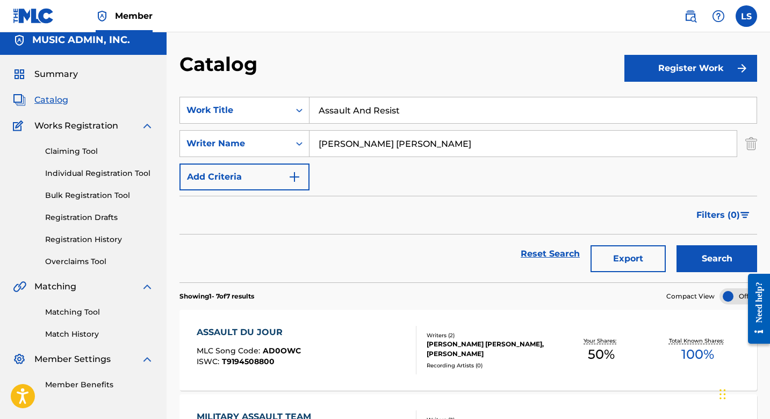
scroll to position [12, 0]
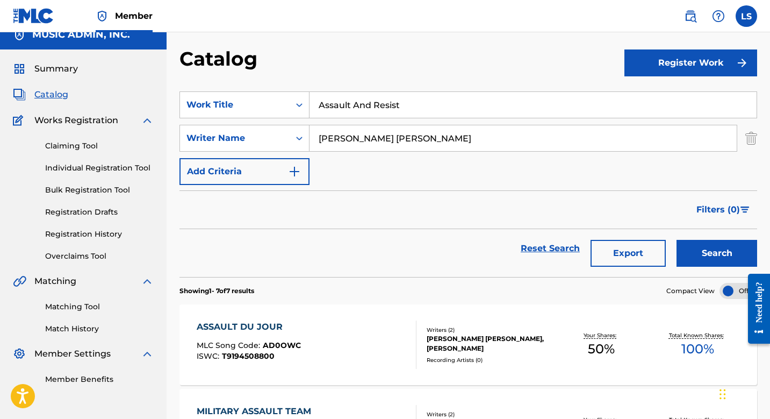
click at [246, 329] on div "ASSAULT DU JOUR" at bounding box center [249, 326] width 104 height 13
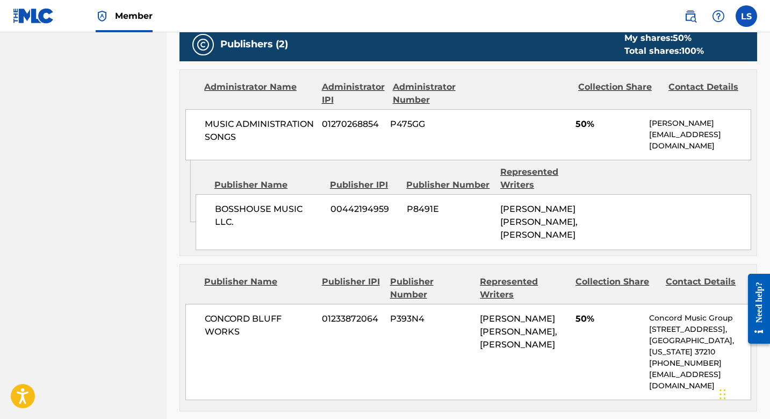
scroll to position [582, 0]
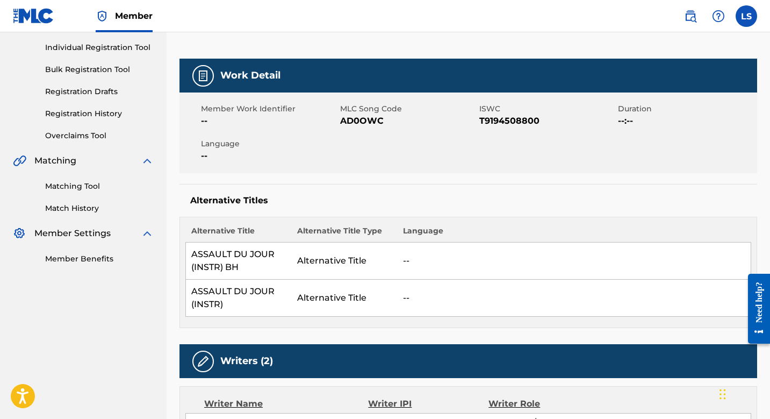
scroll to position [12, 0]
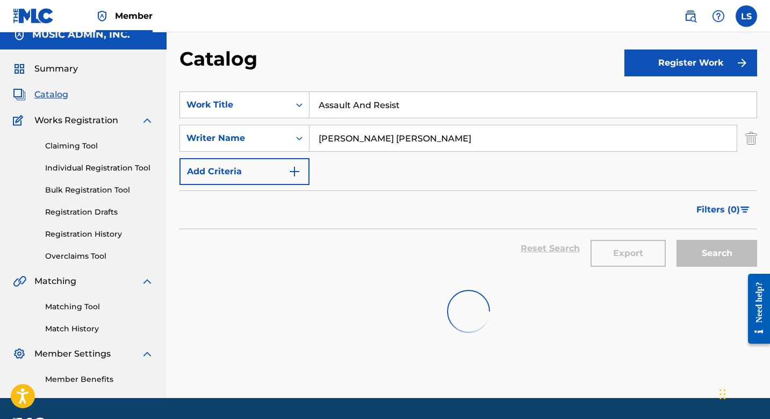
click at [376, 109] on input "Assault And Resist" at bounding box center [532, 105] width 447 height 26
click at [375, 109] on input "Assault And Resist" at bounding box center [532, 105] width 447 height 26
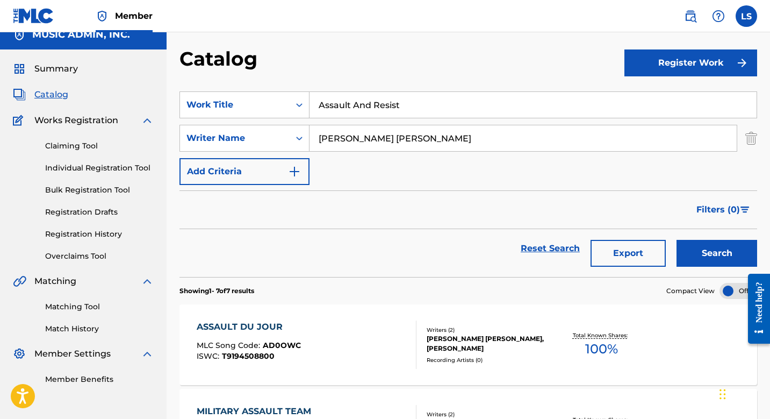
click at [375, 109] on input "Assault And Resist" at bounding box center [532, 105] width 447 height 26
paste input "Asylum Of One"
type input "Asylum Of One"
click at [676, 240] on button "Search" at bounding box center [716, 253] width 81 height 27
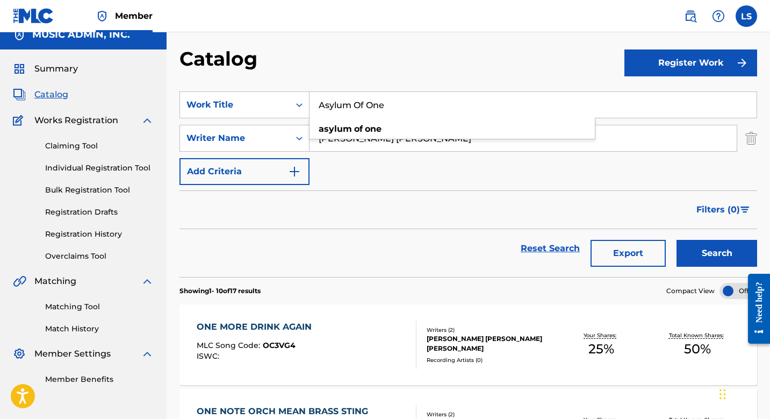
click at [387, 61] on div "Catalog" at bounding box center [401, 63] width 445 height 32
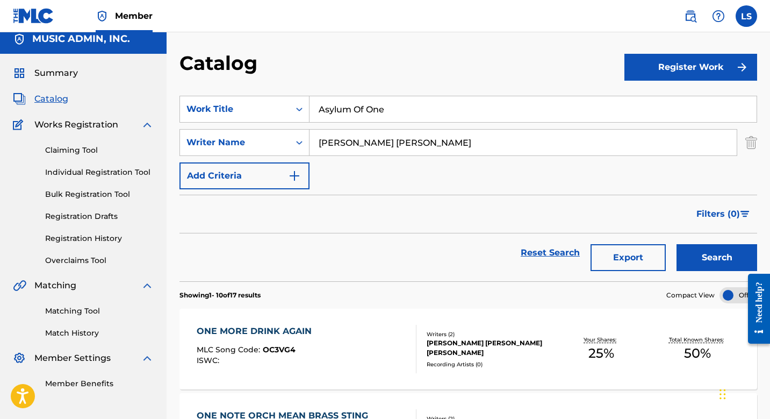
scroll to position [0, 0]
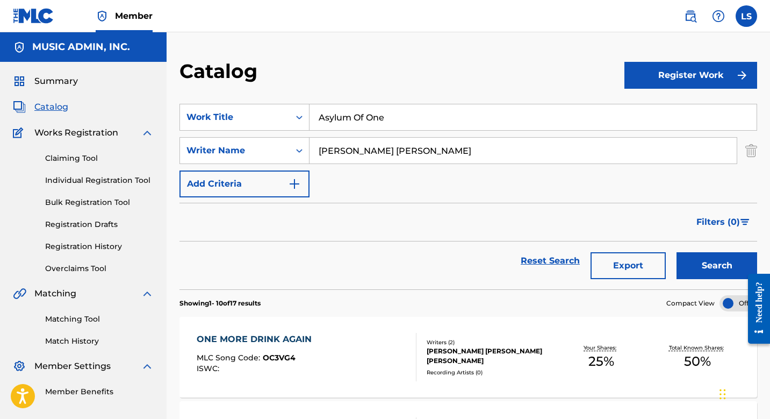
click at [362, 106] on input "Asylum Of One" at bounding box center [532, 117] width 447 height 26
click at [356, 161] on input "[PERSON_NAME] [PERSON_NAME]" at bounding box center [522, 151] width 427 height 26
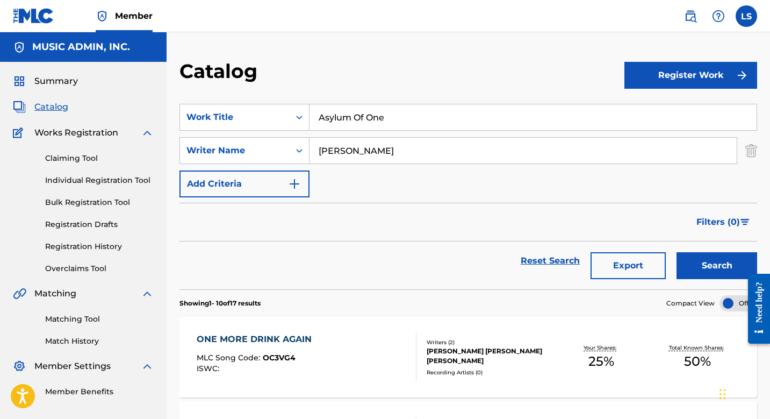
click at [676, 252] on button "Search" at bounding box center [716, 265] width 81 height 27
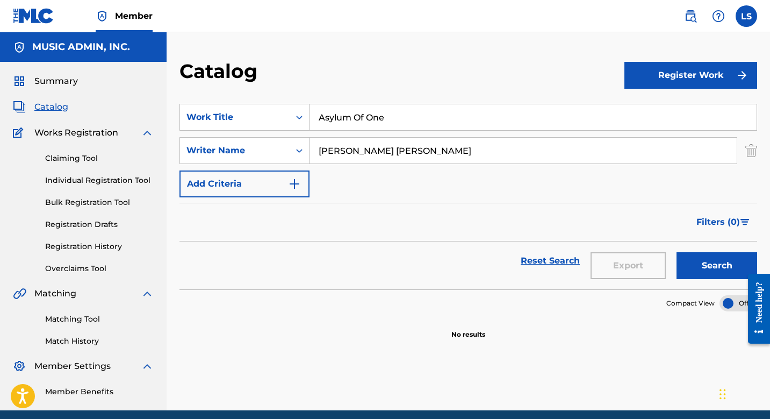
type input "[PERSON_NAME] [PERSON_NAME]"
click at [344, 128] on input "Asylum Of One" at bounding box center [532, 117] width 447 height 26
paste input "Attitude Adjuster"
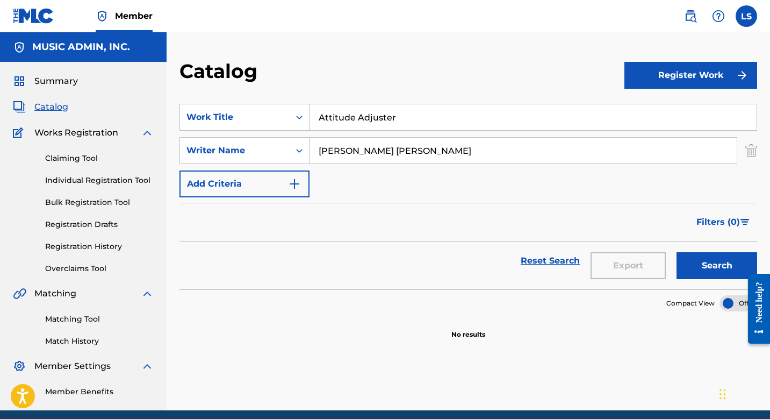
type input "Attitude Adjuster"
click at [676, 252] on button "Search" at bounding box center [716, 265] width 81 height 27
click at [376, 123] on input "Attitude Adjuster" at bounding box center [532, 117] width 447 height 26
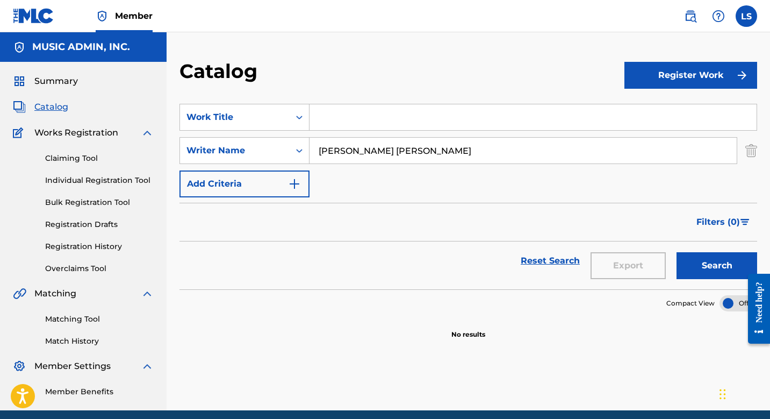
paste input "Attitude Adjuster"
type input "Attitude Adjuster"
click at [676, 252] on button "Search" at bounding box center [716, 265] width 81 height 27
click at [343, 118] on input "Attitude Adjuster" at bounding box center [532, 117] width 447 height 26
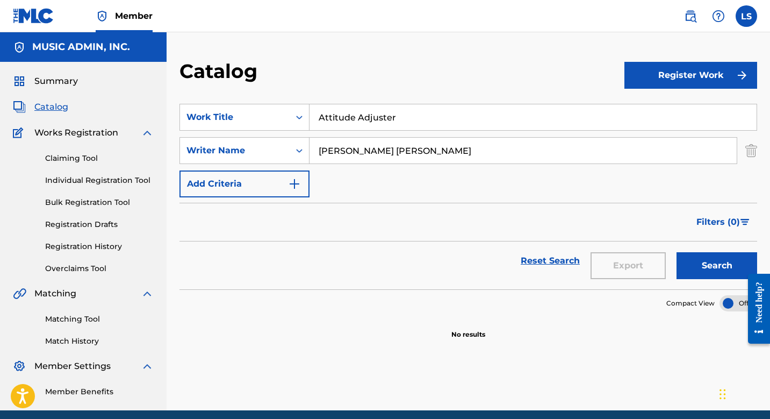
click at [343, 118] on input "Attitude Adjuster" at bounding box center [532, 117] width 447 height 26
click at [676, 252] on button "Search" at bounding box center [716, 265] width 81 height 27
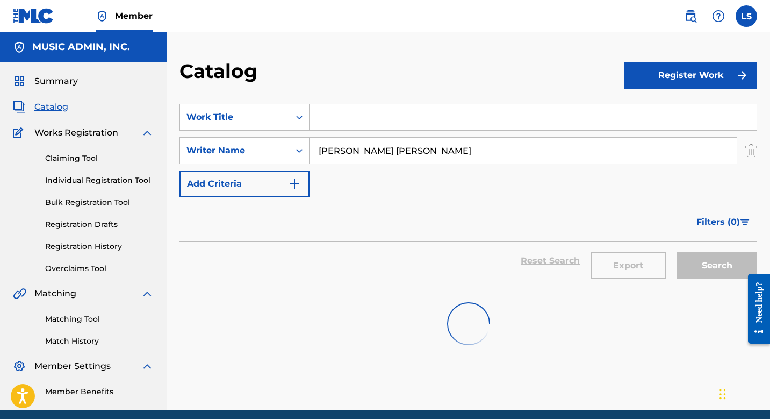
paste input "Au Sable"
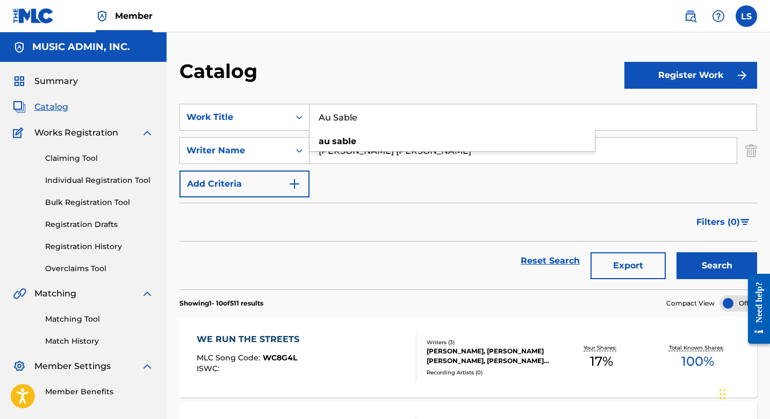
type input "Au Sable"
click at [676, 252] on button "Search" at bounding box center [716, 265] width 81 height 27
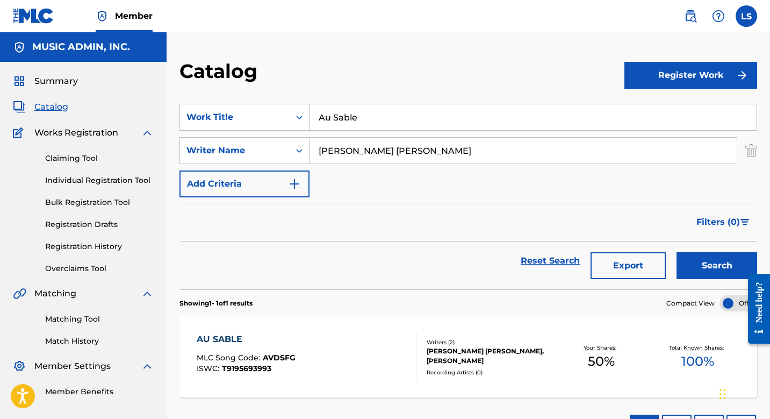
scroll to position [81, 0]
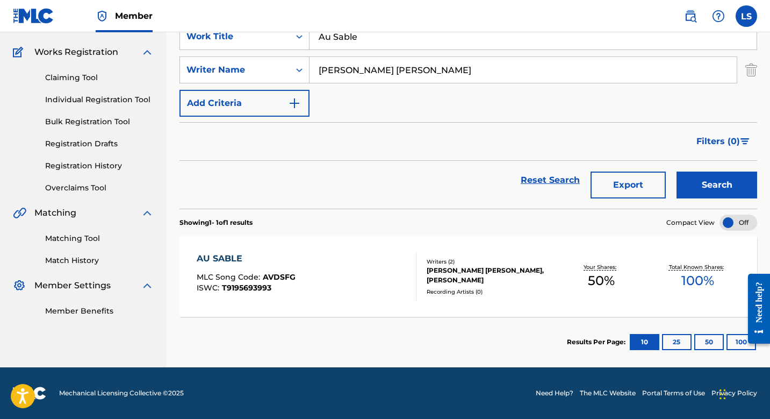
click at [224, 260] on div "AU SABLE" at bounding box center [246, 258] width 99 height 13
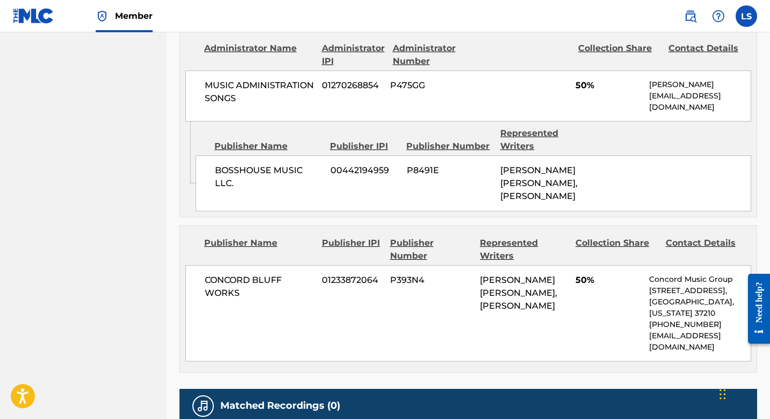
scroll to position [593, 0]
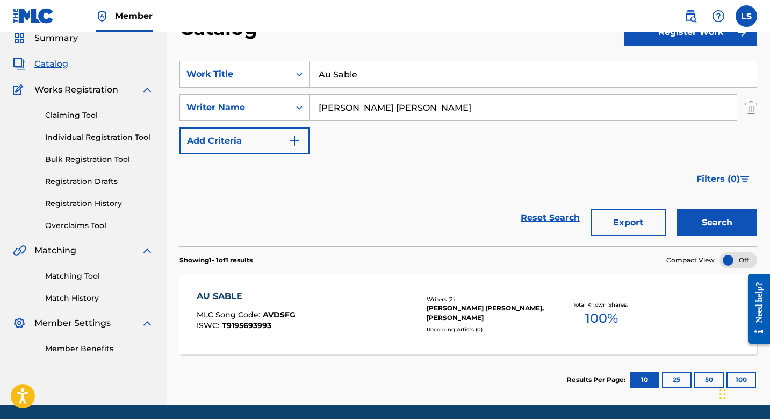
scroll to position [81, 0]
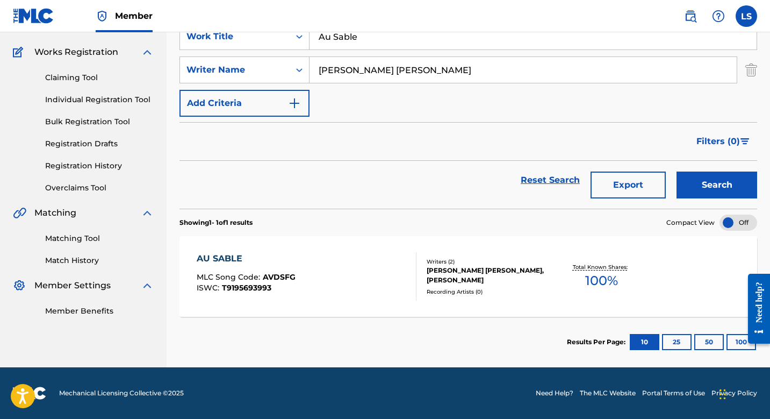
click at [378, 73] on input "[PERSON_NAME] [PERSON_NAME]" at bounding box center [522, 70] width 427 height 26
click at [376, 44] on input "Au Sable" at bounding box center [532, 37] width 447 height 26
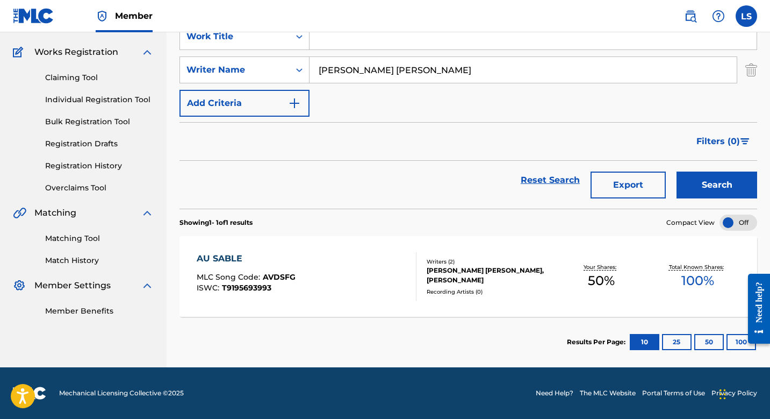
paste input "Audible Blitz"
type input "Audible Blitz"
click at [676, 171] on button "Search" at bounding box center [716, 184] width 81 height 27
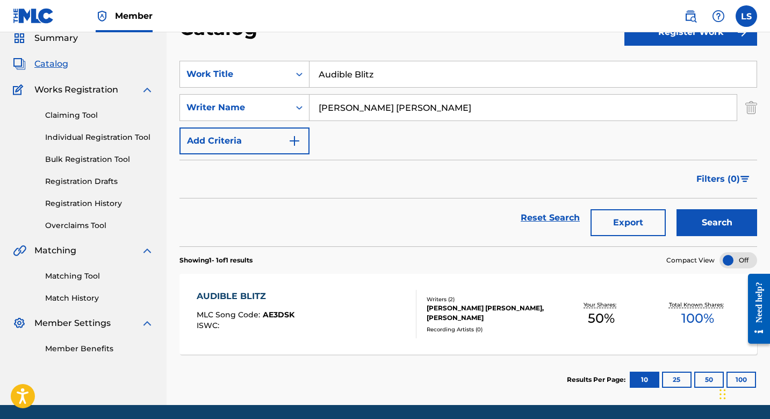
click at [256, 298] on div "AUDIBLE BLITZ" at bounding box center [246, 296] width 98 height 13
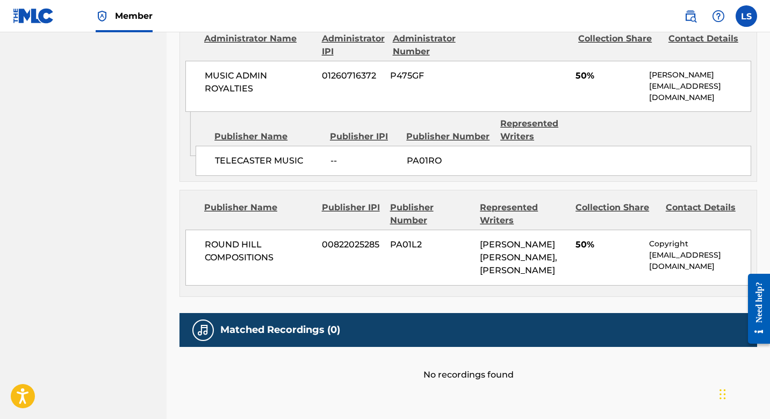
scroll to position [531, 0]
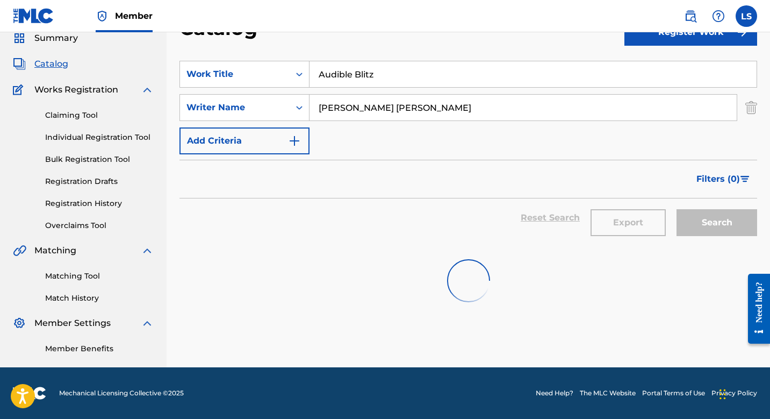
scroll to position [81, 0]
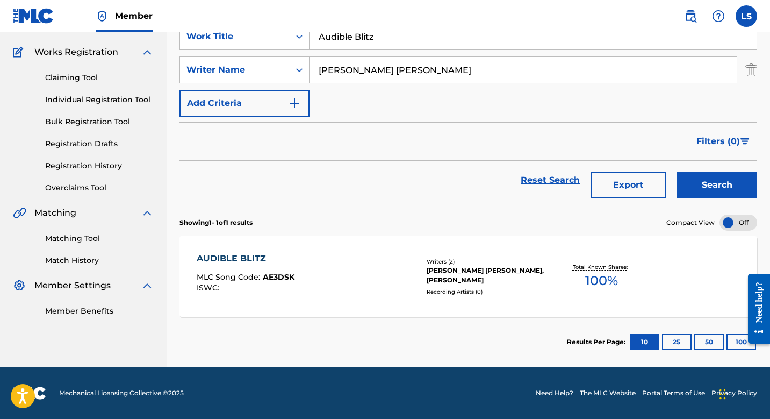
click at [365, 81] on input "[PERSON_NAME] [PERSON_NAME]" at bounding box center [522, 70] width 427 height 26
click at [378, 37] on input "Audible Blitz" at bounding box center [532, 37] width 447 height 26
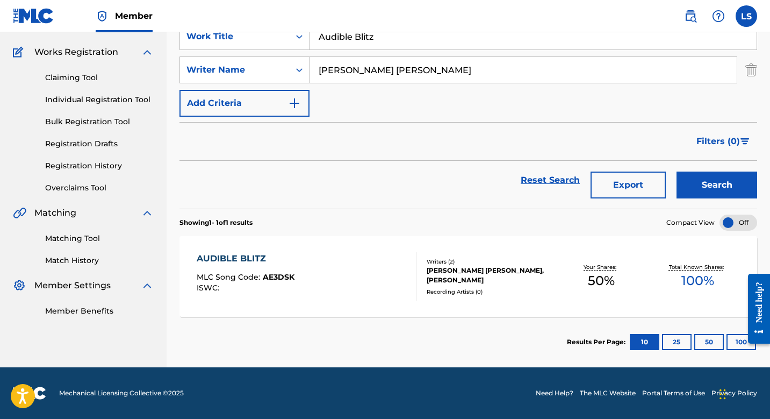
click at [378, 37] on input "Audible Blitz" at bounding box center [532, 37] width 447 height 26
paste input "Aware"
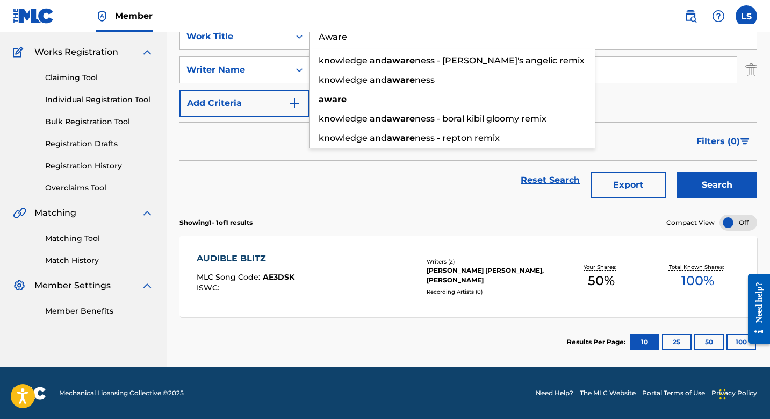
type input "Aware"
click at [676, 171] on button "Search" at bounding box center [716, 184] width 81 height 27
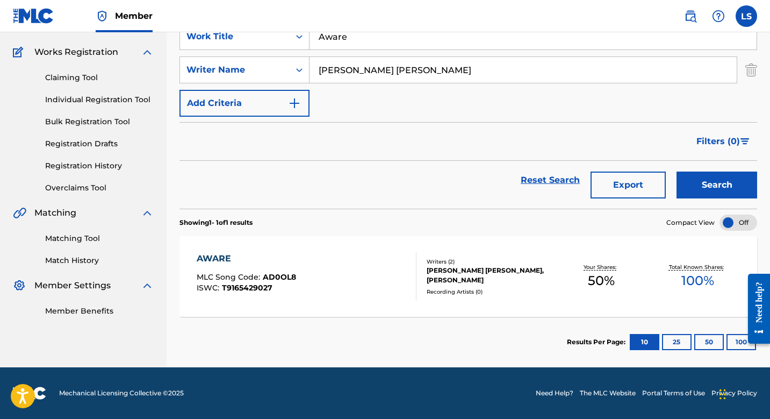
click at [217, 247] on div "AWARE MLC Song Code : AD0OL8 ISWC : T9165429027 Writers ( 2 ) [PERSON_NAME] [PE…" at bounding box center [468, 276] width 578 height 81
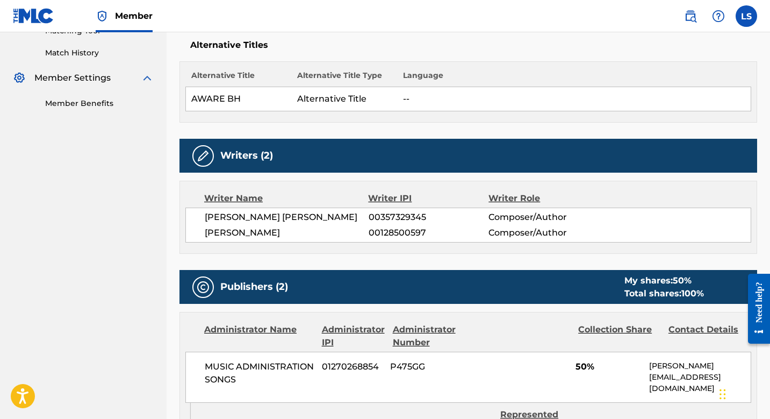
scroll to position [197, 0]
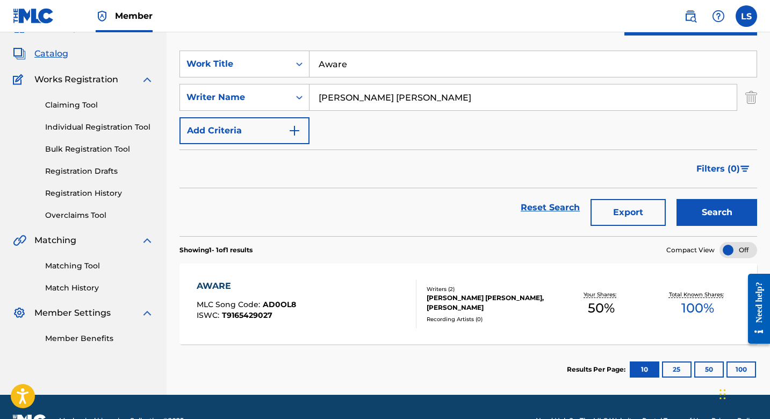
scroll to position [52, 0]
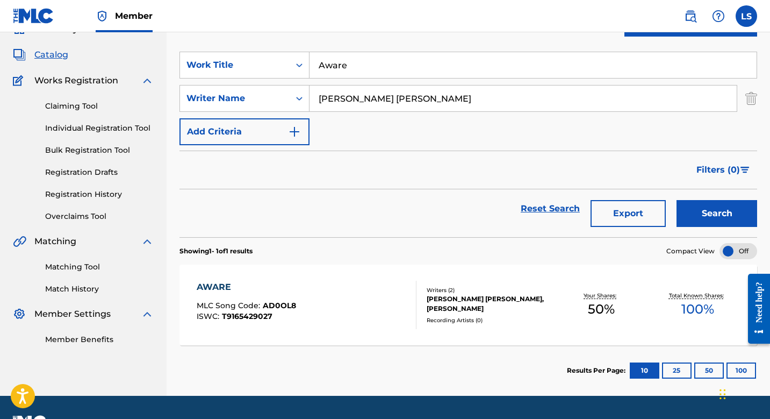
click at [351, 66] on input "Aware" at bounding box center [532, 65] width 447 height 26
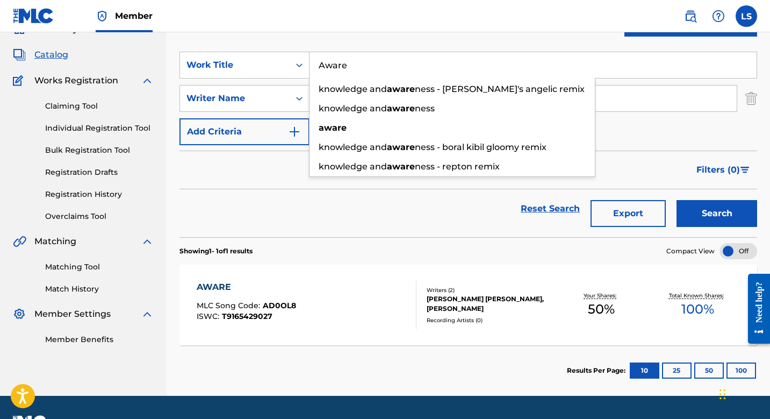
click at [351, 66] on input "Aware" at bounding box center [532, 65] width 447 height 26
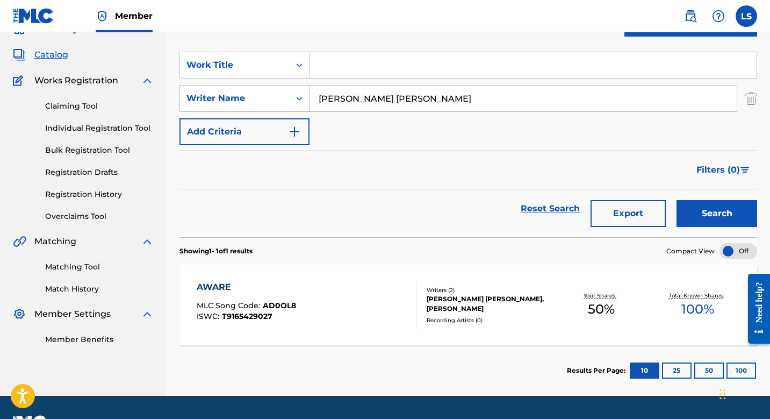
paste input "[PERSON_NAME]"
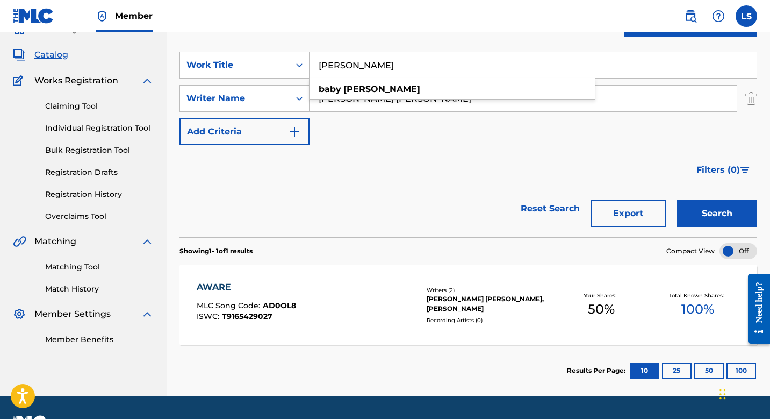
type input "[PERSON_NAME]"
click at [676, 200] on button "Search" at bounding box center [716, 213] width 81 height 27
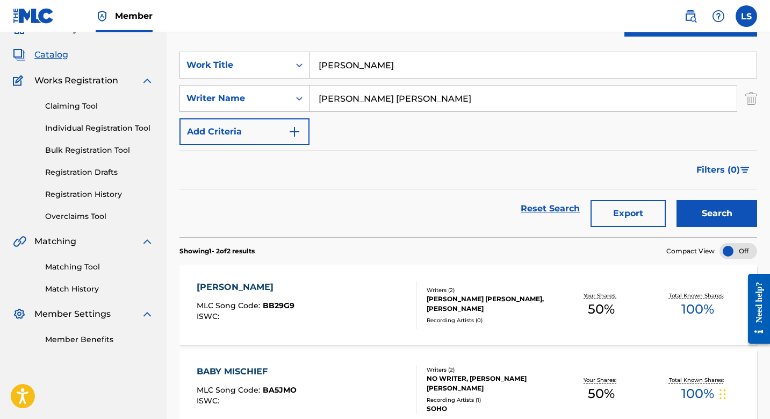
click at [224, 283] on div "[PERSON_NAME]" at bounding box center [246, 286] width 98 height 13
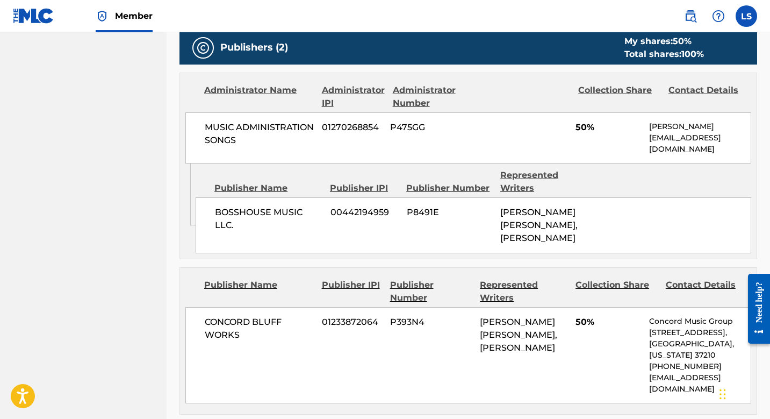
scroll to position [646, 0]
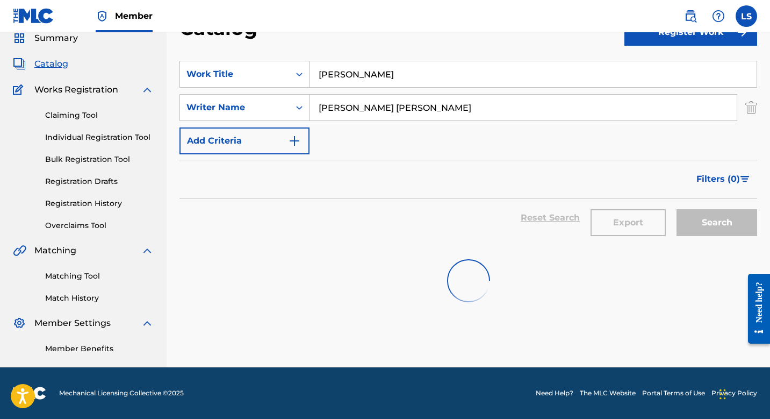
scroll to position [52, 0]
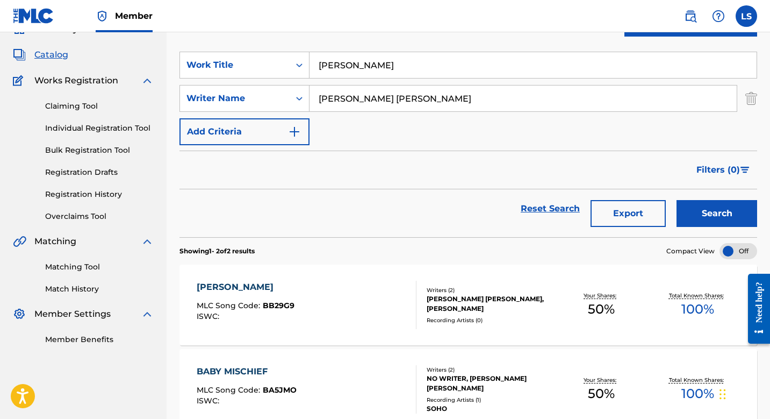
click at [381, 75] on input "[PERSON_NAME]" at bounding box center [532, 65] width 447 height 26
paste input "Back Porch Harmonica"
type input "Back Porch Harmonica"
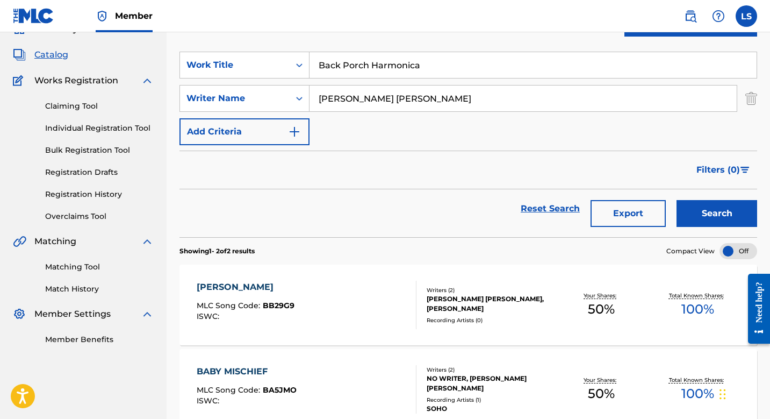
click at [676, 200] on button "Search" at bounding box center [716, 213] width 81 height 27
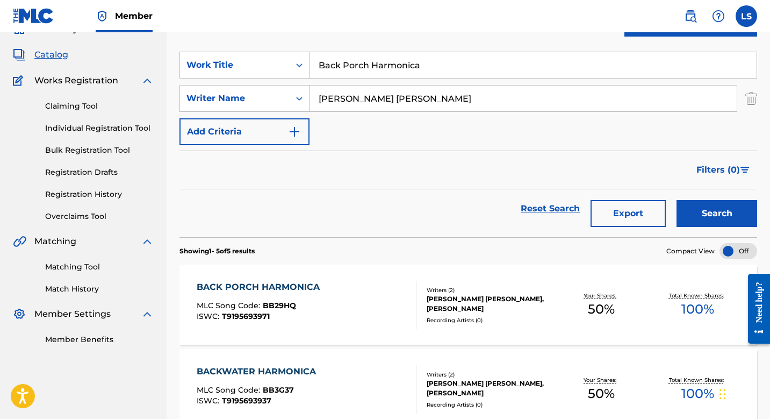
click at [267, 289] on div "BACK PORCH HARMONICA" at bounding box center [261, 286] width 128 height 13
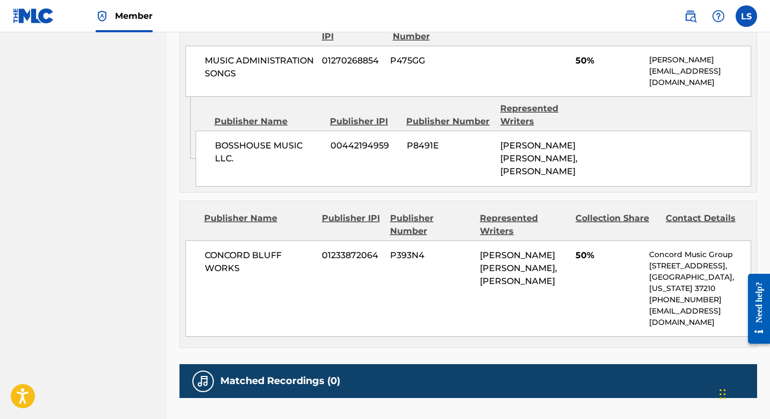
scroll to position [658, 0]
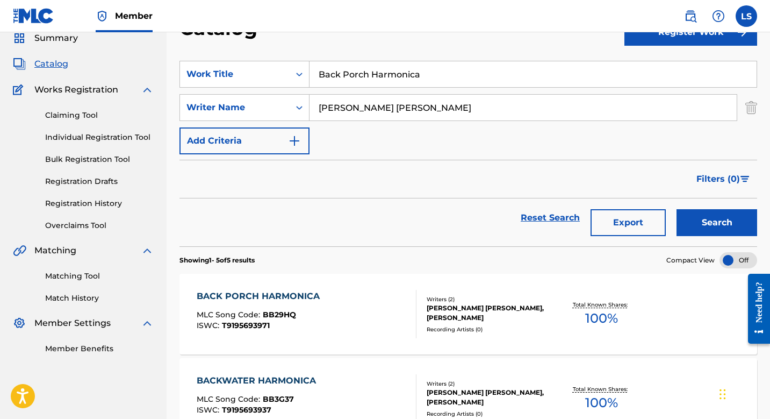
scroll to position [52, 0]
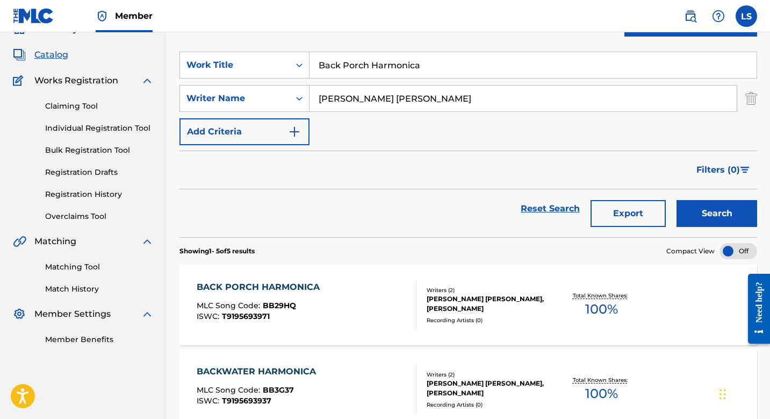
click at [376, 84] on div "SearchWithCriteriace5e80d0-2906-4b25-9da3-a5c592319347 Work Title Back Porch Ha…" at bounding box center [468, 98] width 578 height 93
click at [386, 74] on input "Back Porch Harmonica" at bounding box center [532, 65] width 447 height 26
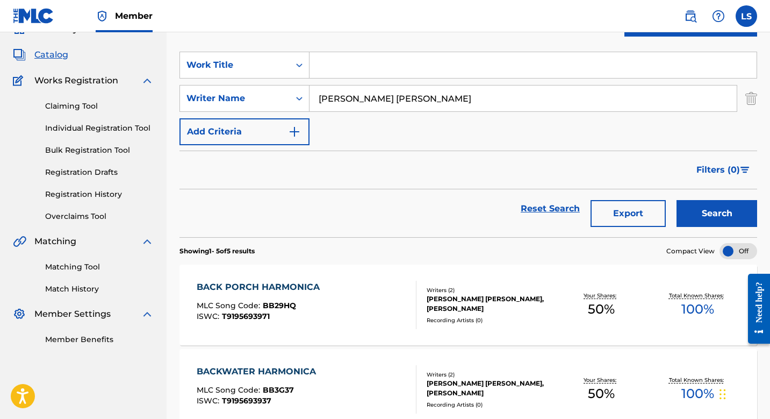
paste input "Back To Back"
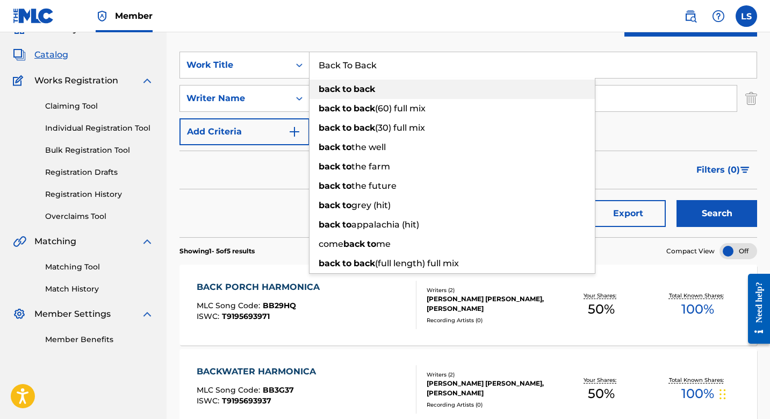
click at [335, 91] on strong "back" at bounding box center [329, 89] width 21 height 10
type input "back to back"
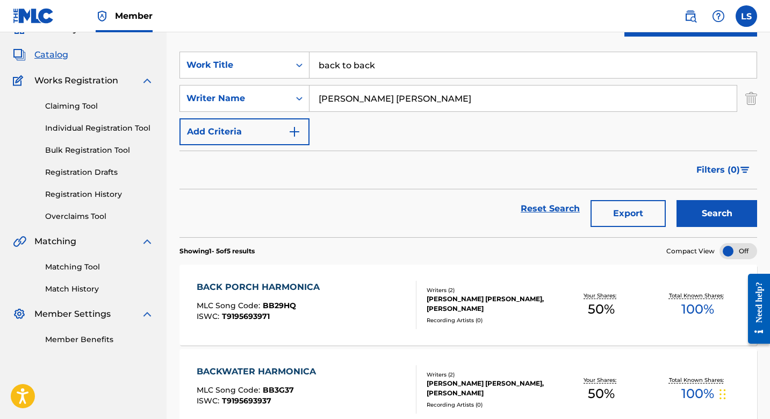
click at [697, 202] on button "Search" at bounding box center [716, 213] width 81 height 27
click at [235, 289] on div "BACK TO BACK" at bounding box center [244, 286] width 95 height 13
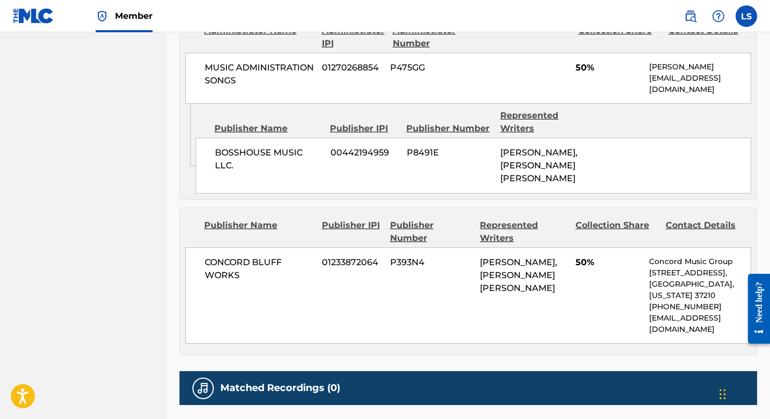
scroll to position [641, 0]
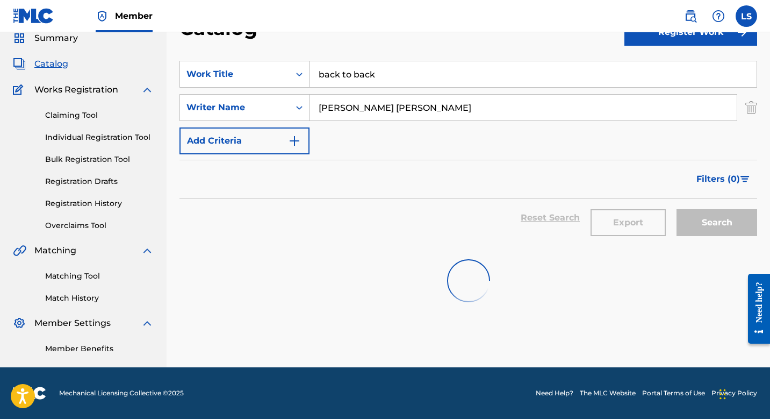
scroll to position [52, 0]
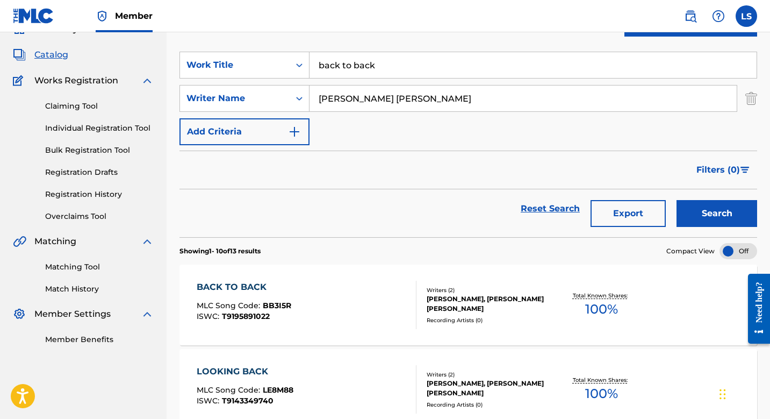
click at [361, 66] on input "back to back" at bounding box center [532, 65] width 447 height 26
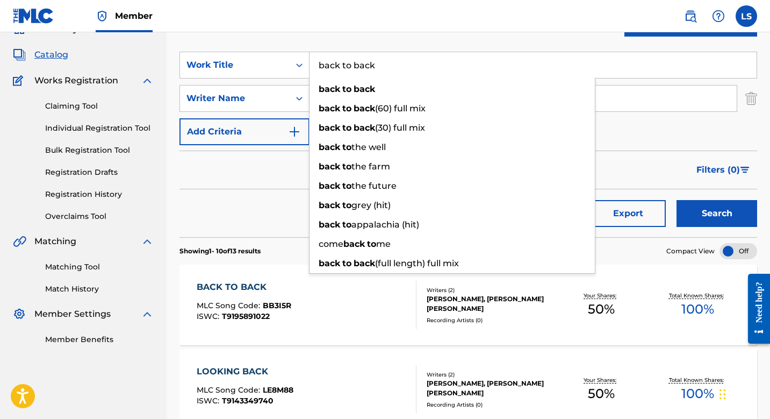
click at [361, 66] on input "back to back" at bounding box center [532, 65] width 447 height 26
click at [359, 66] on input "back to back" at bounding box center [532, 65] width 447 height 26
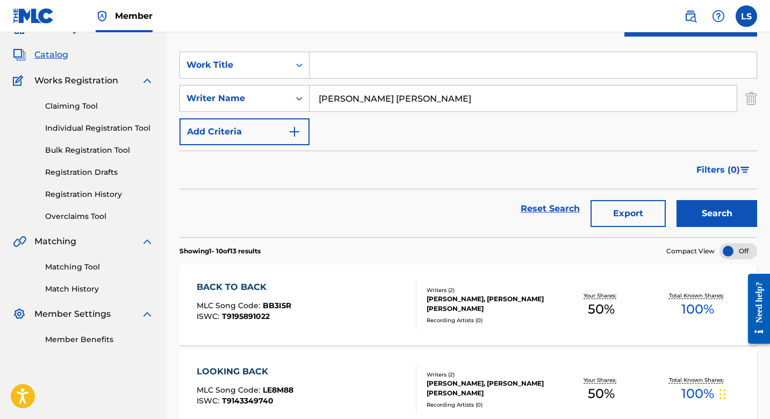
paste input "Backwater Harmonica"
type input "Backwater Harmonica"
click at [676, 200] on button "Search" at bounding box center [716, 213] width 81 height 27
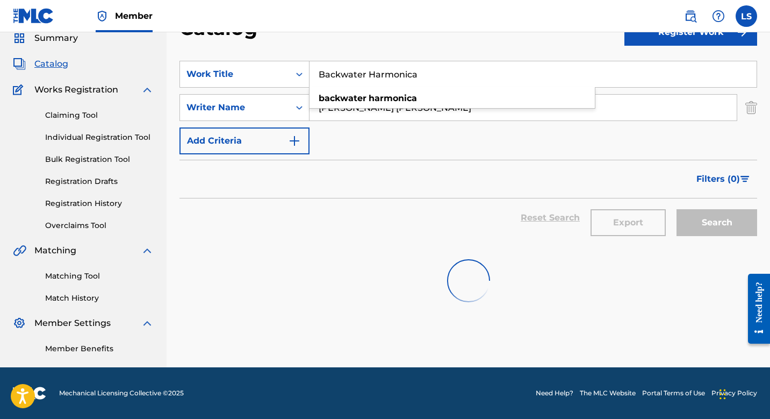
scroll to position [43, 0]
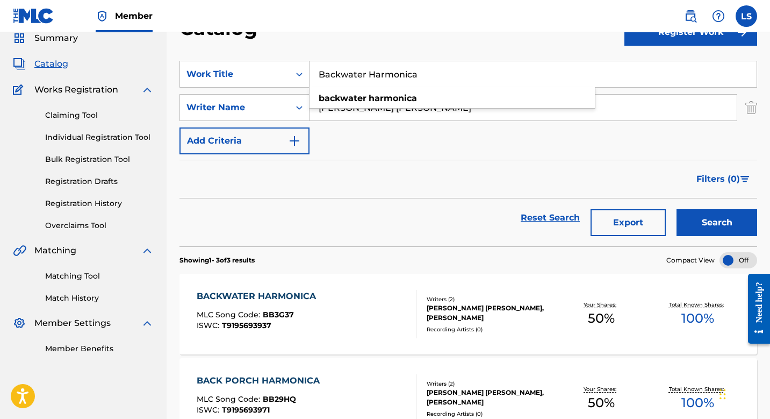
click at [389, 35] on div "Catalog" at bounding box center [401, 32] width 445 height 32
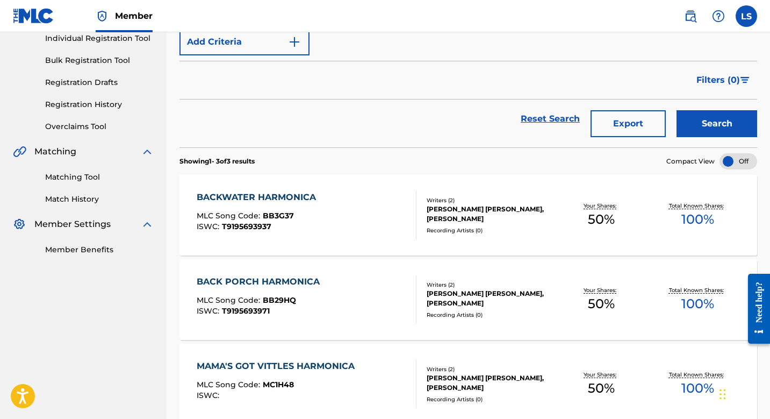
scroll to position [153, 0]
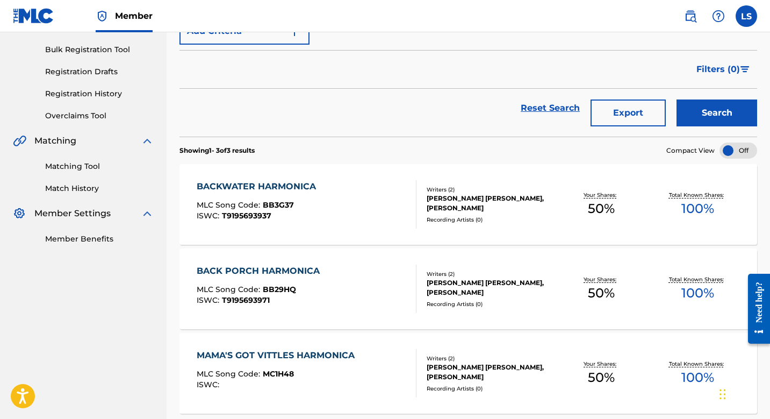
click at [298, 184] on div "BACKWATER HARMONICA" at bounding box center [259, 186] width 125 height 13
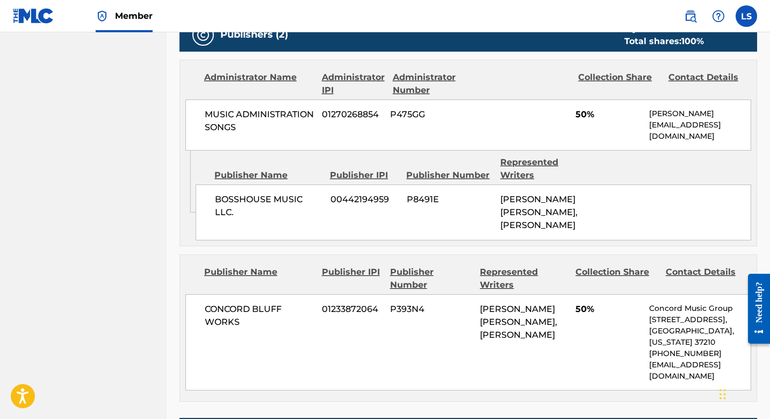
scroll to position [602, 0]
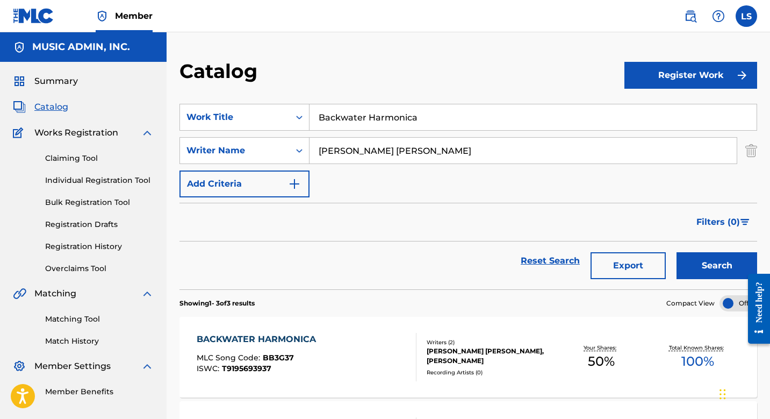
click at [369, 121] on input "Backwater Harmonica" at bounding box center [532, 117] width 447 height 26
click at [369, 122] on input "Backwater Harmonica" at bounding box center [532, 117] width 447 height 26
type input "\"
paste input "Bad Day Getting Worse"
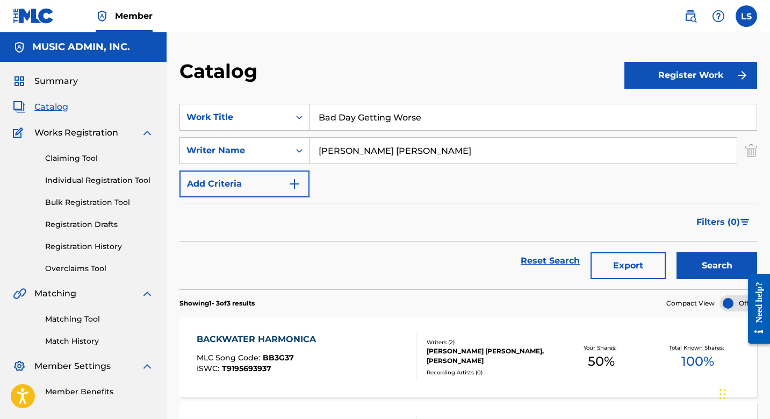
click at [676, 252] on button "Search" at bounding box center [716, 265] width 81 height 27
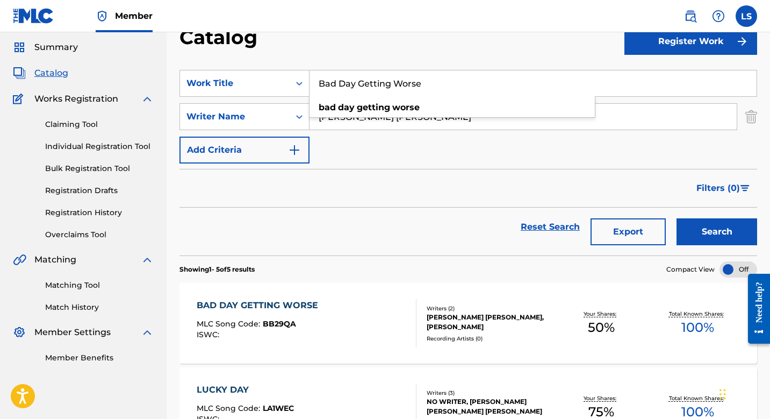
scroll to position [41, 0]
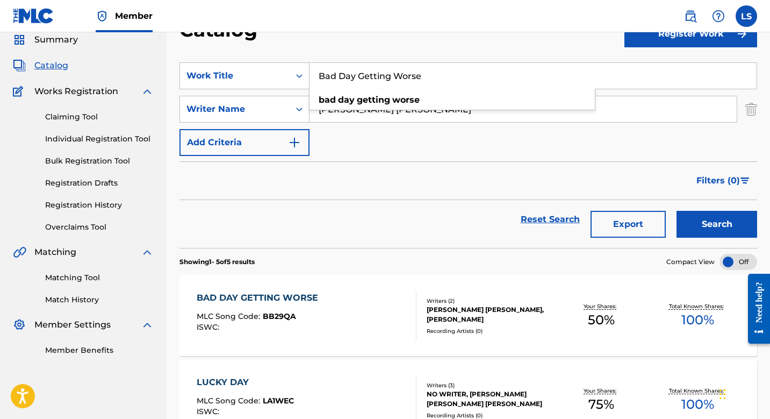
click at [676, 211] on button "Search" at bounding box center [716, 224] width 81 height 27
type input "Bad Day Getting Worse"
click at [676, 211] on button "Search" at bounding box center [716, 224] width 81 height 27
click at [246, 292] on div "BAD DAY GETTING WORSE" at bounding box center [260, 297] width 127 height 13
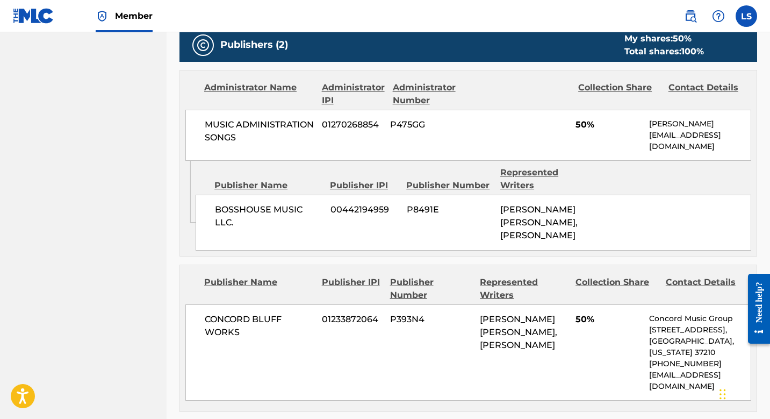
scroll to position [542, 0]
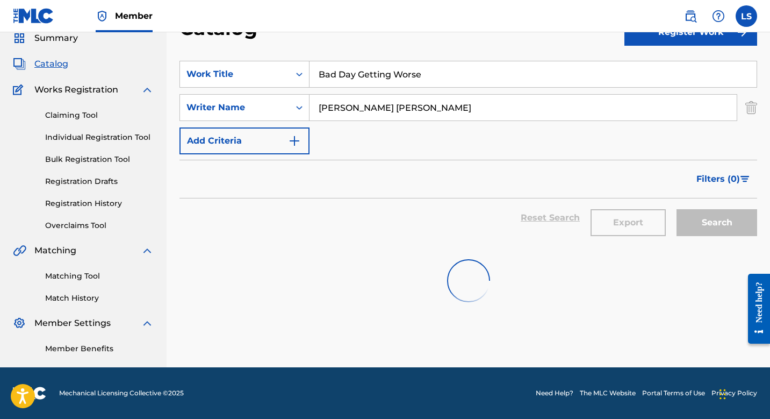
scroll to position [41, 0]
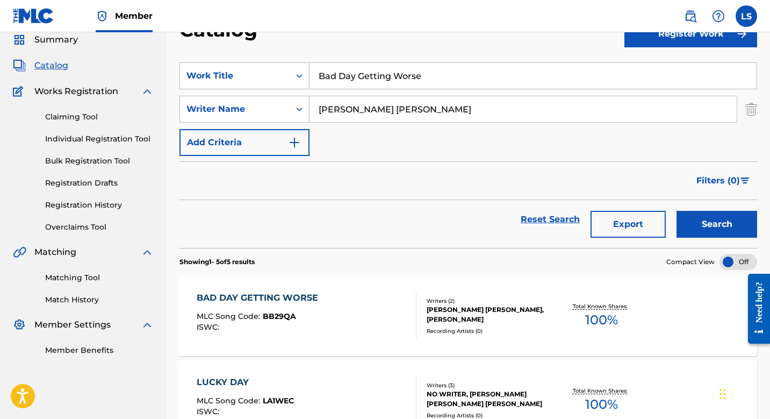
click at [372, 74] on input "Bad Day Getting Worse" at bounding box center [532, 76] width 447 height 26
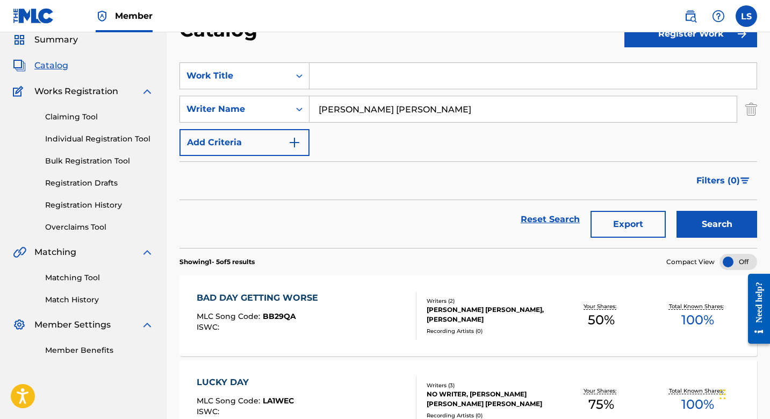
paste input "Banners High"
type input "Banners High"
click at [676, 211] on button "Search" at bounding box center [716, 224] width 81 height 27
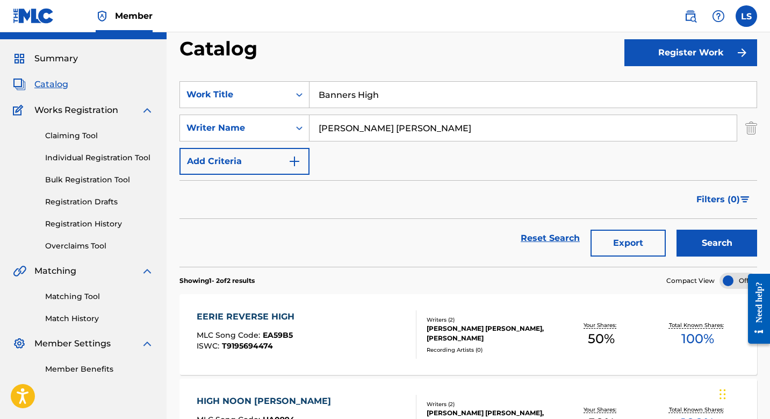
scroll to position [104, 0]
